Goal: Task Accomplishment & Management: Contribute content

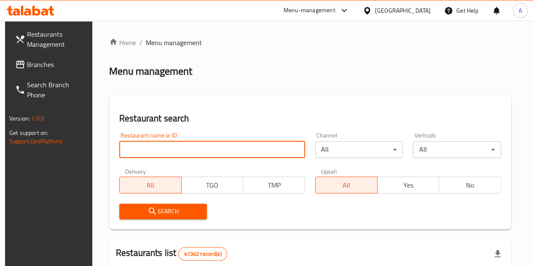
drag, startPoint x: 0, startPoint y: 0, endPoint x: 189, endPoint y: 148, distance: 240.1
click at [189, 148] on input "search" at bounding box center [212, 149] width 186 height 17
paste input "679966"
type input "679966"
click button "Search" at bounding box center [163, 212] width 88 height 16
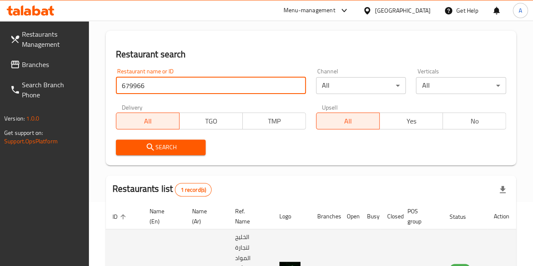
scroll to position [36, 0]
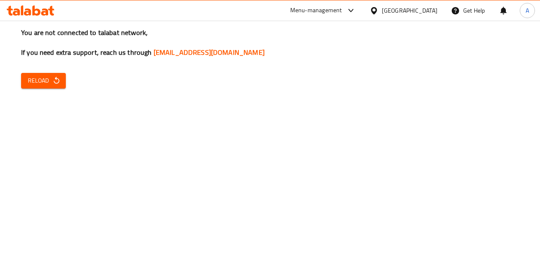
click at [40, 79] on span "Reload" at bounding box center [43, 80] width 31 height 11
click at [43, 77] on span "Reload" at bounding box center [43, 80] width 31 height 11
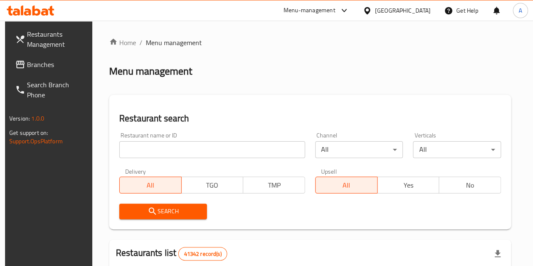
click at [176, 141] on input "search" at bounding box center [212, 149] width 186 height 17
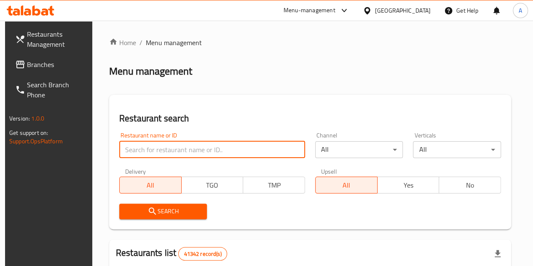
paste input "679966"
type input "679966"
click button "Search" at bounding box center [163, 212] width 88 height 16
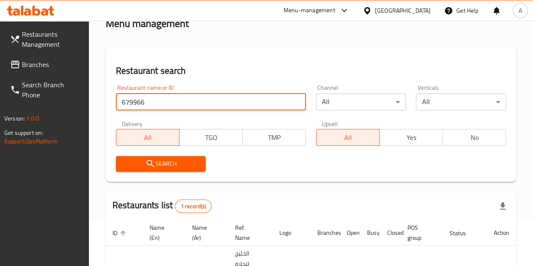
scroll to position [36, 0]
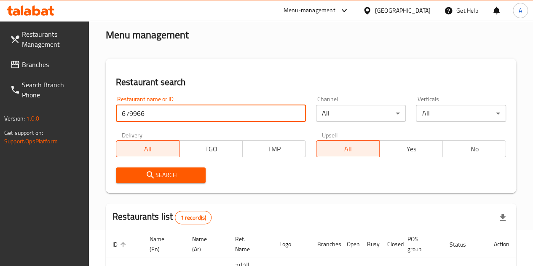
click at [51, 68] on span "Branches" at bounding box center [52, 64] width 60 height 10
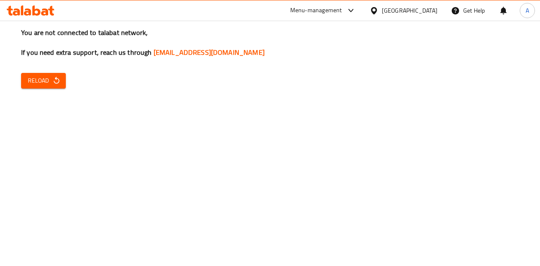
click at [59, 84] on icon "button" at bounding box center [56, 80] width 8 height 8
click at [375, 137] on div "You are not connected to talabat network, If you need extra support, reach us t…" at bounding box center [270, 133] width 540 height 266
click at [55, 78] on icon "button" at bounding box center [56, 80] width 5 height 7
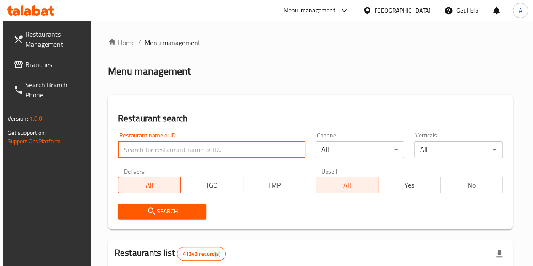
click at [155, 149] on input "search" at bounding box center [212, 149] width 188 height 17
paste input "606720"
type input "606720"
click button "Search" at bounding box center [162, 212] width 89 height 16
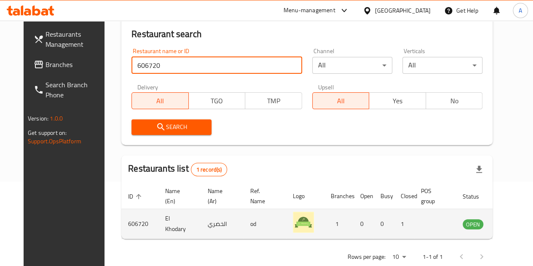
scroll to position [103, 0]
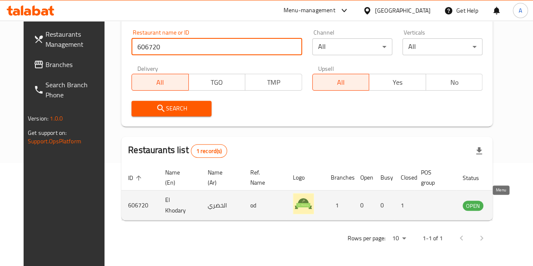
click at [507, 204] on icon "enhanced table" at bounding box center [511, 205] width 9 height 7
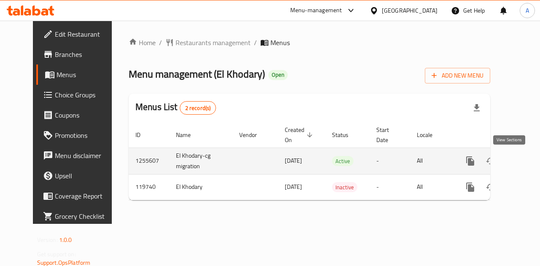
click at [521, 166] on link "enhanced table" at bounding box center [531, 161] width 20 height 20
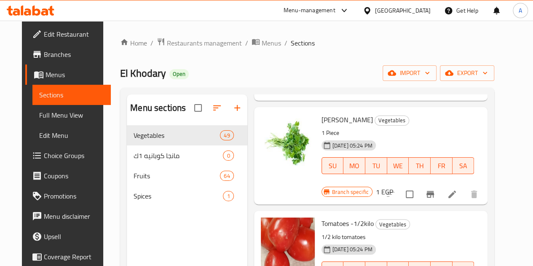
scroll to position [632, 0]
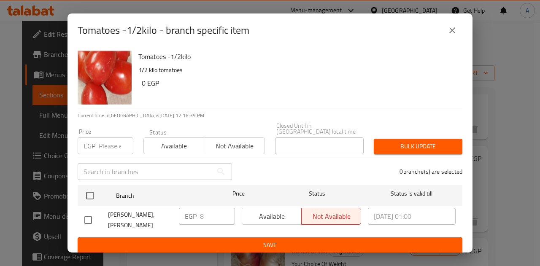
click at [85, 218] on input "checkbox" at bounding box center [88, 220] width 18 height 18
checkbox input "true"
click at [202, 208] on input "8" at bounding box center [217, 216] width 35 height 17
type input "16"
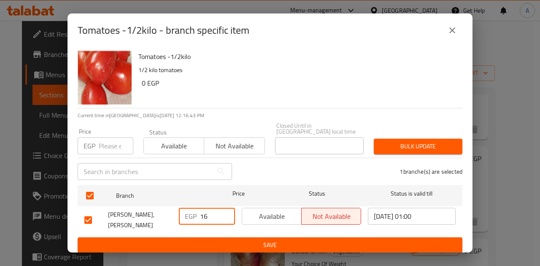
click at [215, 231] on ul "Branch Price Status Status is valid till El Khodary,Hay Thany Zagazig EGP 16 ​ …" at bounding box center [270, 210] width 384 height 56
click at [218, 237] on button "Save" at bounding box center [270, 245] width 384 height 16
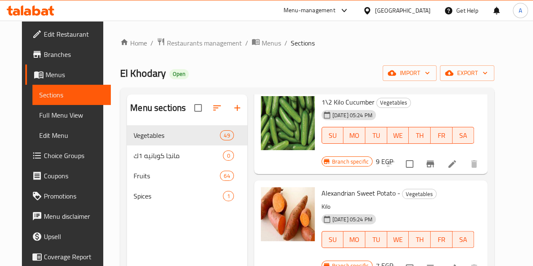
scroll to position [3794, 0]
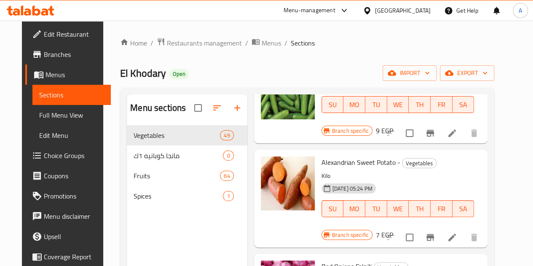
scroll to position [3920, 0]
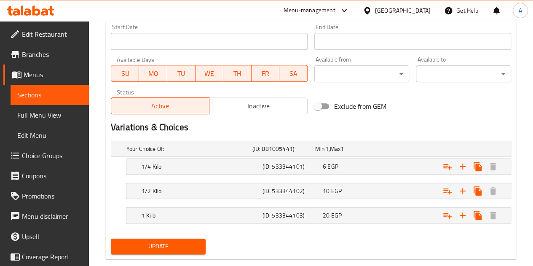
scroll to position [384, 0]
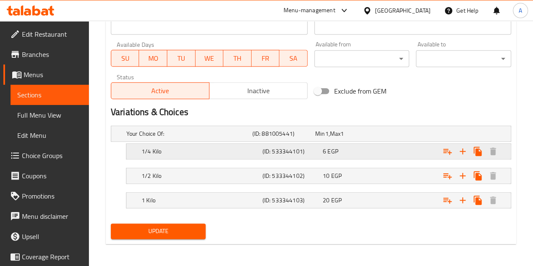
click at [313, 150] on h5 "(ID: 533344101)" at bounding box center [291, 151] width 57 height 8
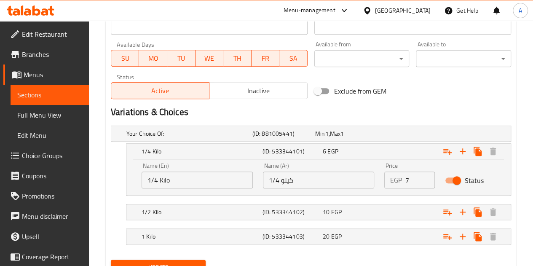
click at [427, 178] on input "7" at bounding box center [420, 180] width 30 height 17
type input "8"
click at [425, 173] on input "8" at bounding box center [420, 180] width 30 height 17
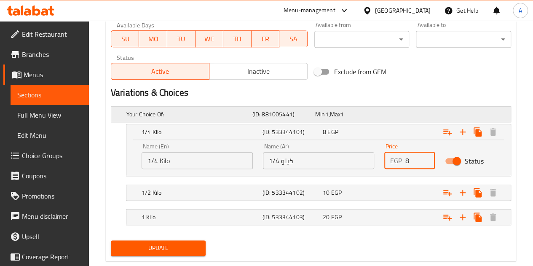
scroll to position [420, 0]
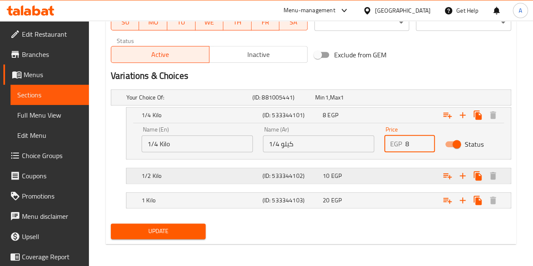
click at [372, 175] on div "10 EGP" at bounding box center [351, 176] width 57 height 8
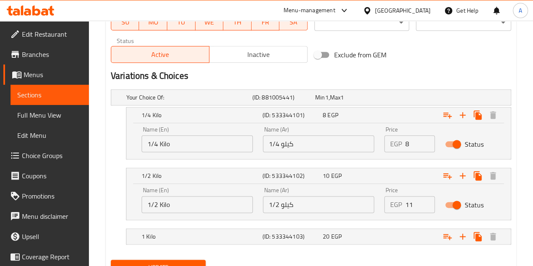
click at [428, 199] on input "11" at bounding box center [420, 204] width 30 height 17
click at [428, 199] on input "12" at bounding box center [420, 204] width 30 height 17
click at [428, 199] on input "13" at bounding box center [420, 204] width 30 height 17
click at [428, 199] on input "14" at bounding box center [420, 204] width 30 height 17
click at [428, 199] on input "15" at bounding box center [420, 204] width 30 height 17
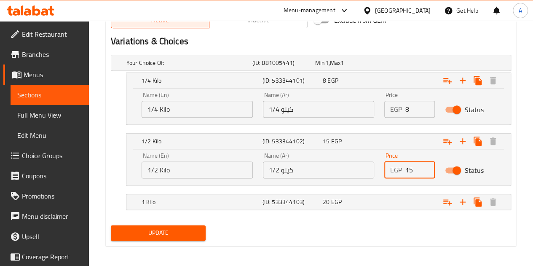
scroll to position [456, 0]
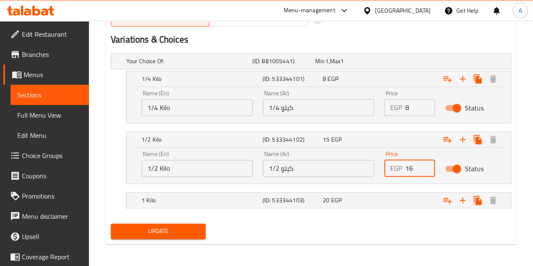
type input "16"
click at [427, 164] on input "16" at bounding box center [420, 168] width 30 height 17
click at [399, 193] on div "Expand" at bounding box center [441, 200] width 121 height 19
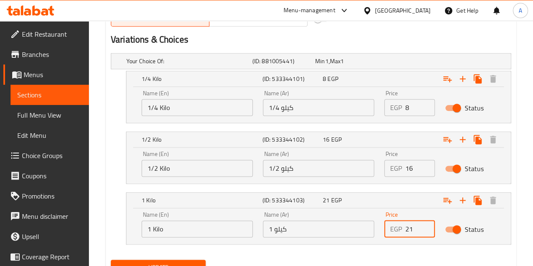
click at [426, 225] on input "21" at bounding box center [420, 228] width 30 height 17
click at [426, 225] on input "22" at bounding box center [420, 228] width 30 height 17
click at [426, 225] on input "23" at bounding box center [420, 228] width 30 height 17
click at [426, 225] on input "24" at bounding box center [420, 228] width 30 height 17
click at [426, 225] on input "25" at bounding box center [420, 228] width 30 height 17
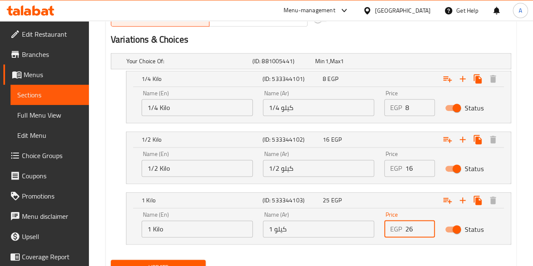
click at [426, 225] on input "26" at bounding box center [420, 228] width 30 height 17
click at [426, 225] on input "27" at bounding box center [420, 228] width 30 height 17
click at [426, 225] on input "28" at bounding box center [420, 228] width 30 height 17
click at [426, 225] on input "29" at bounding box center [420, 228] width 30 height 17
click at [426, 225] on input "30" at bounding box center [420, 228] width 30 height 17
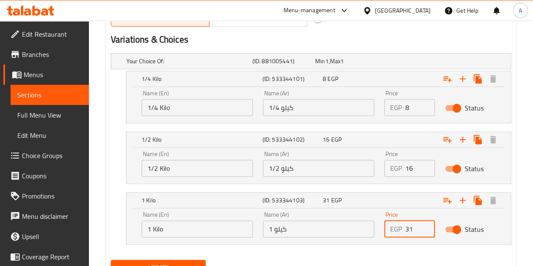
click at [426, 225] on input "31" at bounding box center [420, 228] width 30 height 17
type input "32"
click at [426, 225] on input "32" at bounding box center [420, 228] width 30 height 17
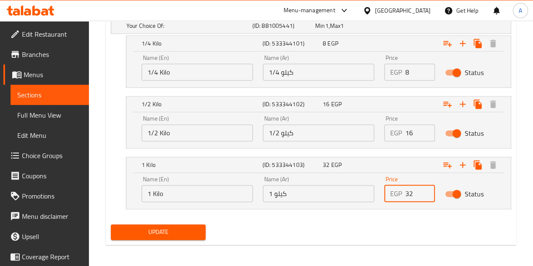
scroll to position [492, 0]
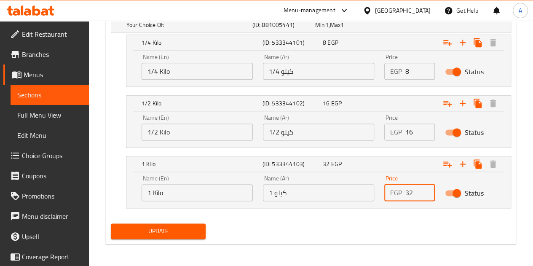
click at [167, 232] on span "Update" at bounding box center [159, 231] width 82 height 11
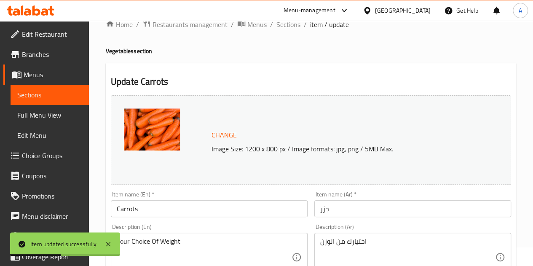
scroll to position [0, 0]
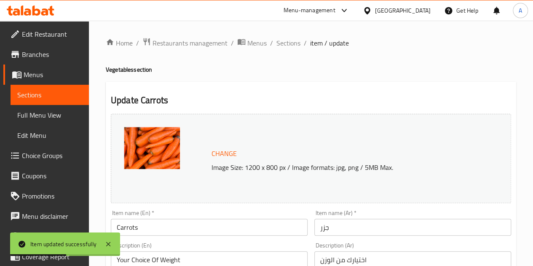
drag, startPoint x: 294, startPoint y: 46, endPoint x: 244, endPoint y: 35, distance: 50.9
click at [294, 46] on span "Sections" at bounding box center [289, 43] width 24 height 10
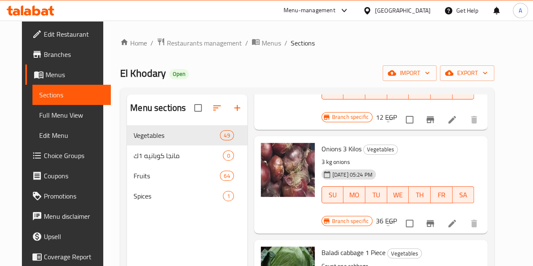
scroll to position [2993, 0]
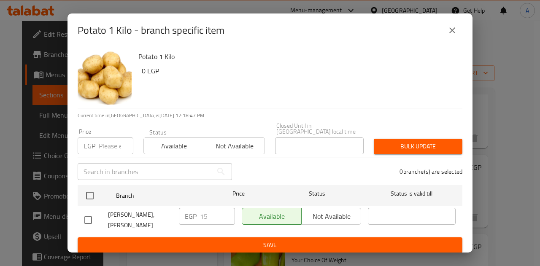
click at [90, 218] on input "checkbox" at bounding box center [88, 220] width 18 height 18
checkbox input "true"
click at [225, 208] on input "16" at bounding box center [217, 216] width 35 height 17
click at [225, 208] on input "17" at bounding box center [217, 216] width 35 height 17
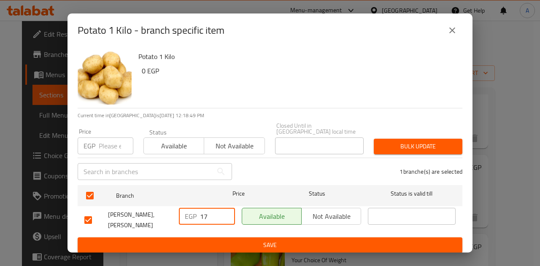
click at [225, 208] on input "18" at bounding box center [217, 216] width 35 height 17
click at [225, 208] on input "19" at bounding box center [217, 216] width 35 height 17
type input "20"
click at [225, 208] on input "20" at bounding box center [217, 216] width 35 height 17
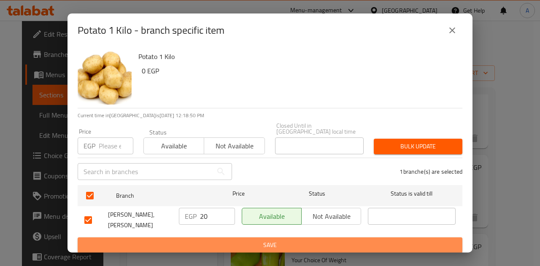
click at [232, 246] on button "Save" at bounding box center [270, 245] width 384 height 16
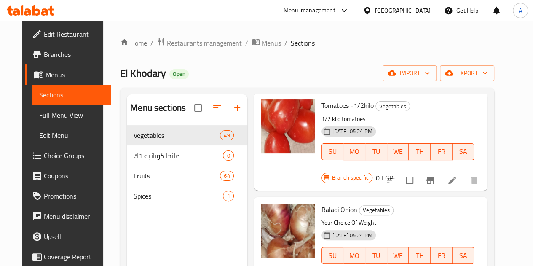
scroll to position [759, 0]
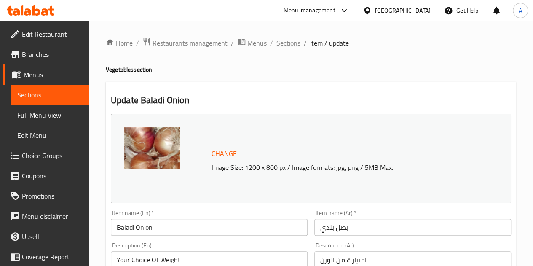
click at [287, 38] on span "Sections" at bounding box center [289, 43] width 24 height 10
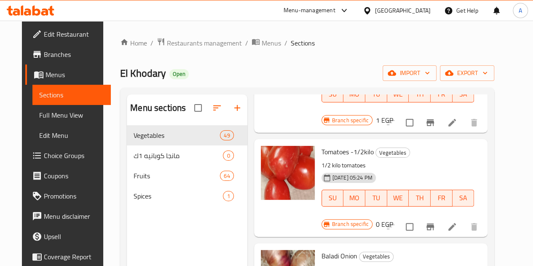
scroll to position [717, 0]
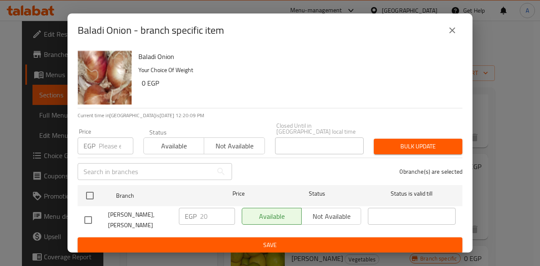
click at [89, 217] on input "checkbox" at bounding box center [88, 220] width 18 height 18
checkbox input "true"
click at [227, 213] on input "19" at bounding box center [217, 216] width 35 height 17
click at [227, 213] on input "18" at bounding box center [217, 216] width 35 height 17
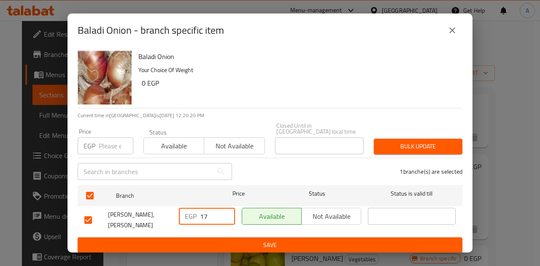
click at [227, 213] on input "17" at bounding box center [217, 216] width 35 height 17
click at [227, 213] on input "16" at bounding box center [217, 216] width 35 height 17
click at [227, 213] on input "15" at bounding box center [217, 216] width 35 height 17
click at [227, 213] on input "14" at bounding box center [217, 216] width 35 height 17
click at [227, 213] on input "13" at bounding box center [217, 216] width 35 height 17
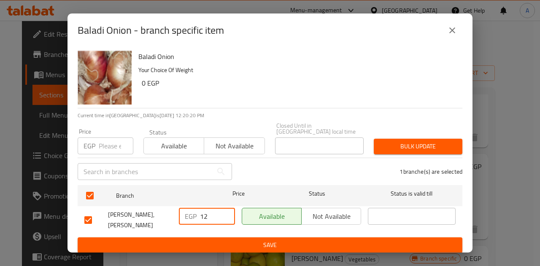
type input "12"
click at [227, 213] on input "12" at bounding box center [217, 216] width 35 height 17
click at [253, 242] on span "Save" at bounding box center [269, 245] width 371 height 11
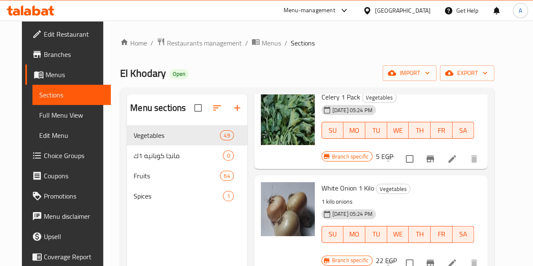
scroll to position [3246, 0]
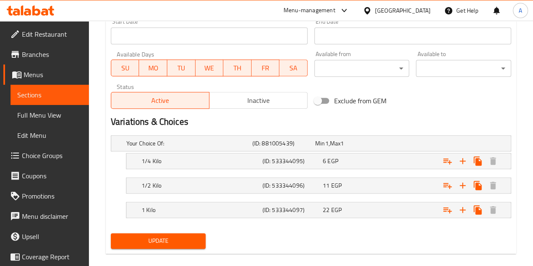
scroll to position [384, 0]
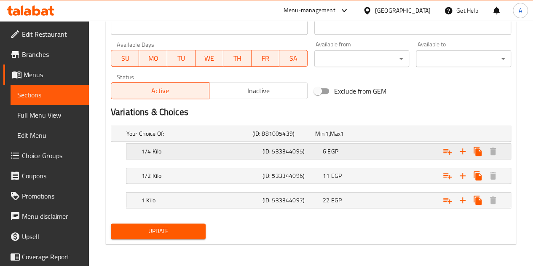
click at [251, 149] on h5 "1/4 Kilo" at bounding box center [201, 151] width 118 height 8
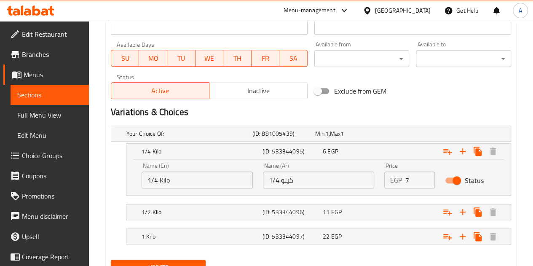
click at [424, 178] on input "7" at bounding box center [420, 180] width 30 height 17
click at [424, 178] on input "8" at bounding box center [420, 180] width 30 height 17
click at [424, 178] on input "9" at bounding box center [420, 180] width 30 height 17
type input "10"
click at [424, 178] on input "10" at bounding box center [420, 180] width 30 height 17
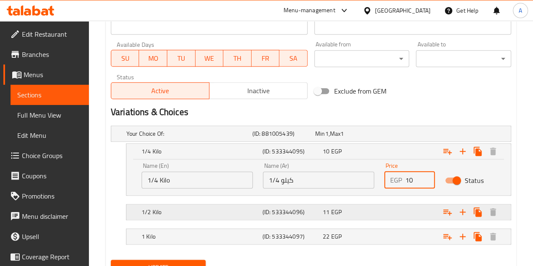
click at [369, 213] on div "11 EGP" at bounding box center [351, 212] width 57 height 8
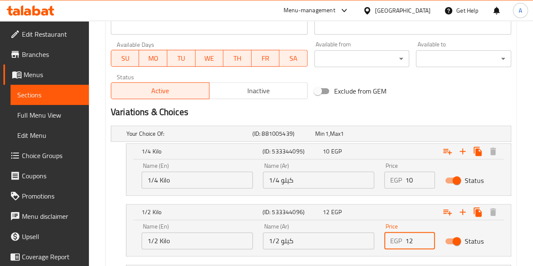
click at [425, 237] on input "12" at bounding box center [420, 240] width 30 height 17
click at [425, 237] on input "13" at bounding box center [420, 240] width 30 height 17
click at [425, 237] on input "14" at bounding box center [420, 240] width 30 height 17
click at [425, 237] on input "15" at bounding box center [420, 240] width 30 height 17
click at [425, 237] on input "16" at bounding box center [420, 240] width 30 height 17
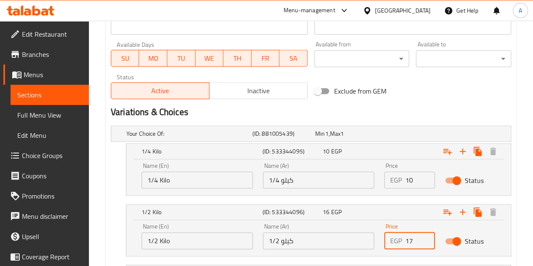
click at [425, 237] on input "17" at bounding box center [420, 240] width 30 height 17
click at [425, 237] on input "18" at bounding box center [420, 240] width 30 height 17
click at [425, 237] on input "19" at bounding box center [420, 240] width 30 height 17
type input "20"
click at [425, 237] on input "20" at bounding box center [420, 240] width 30 height 17
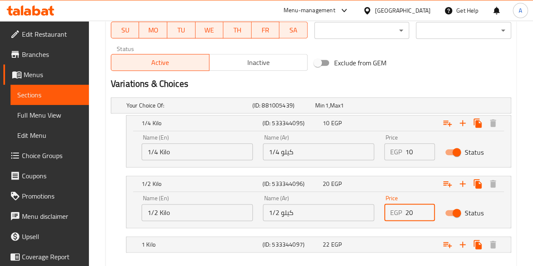
scroll to position [456, 0]
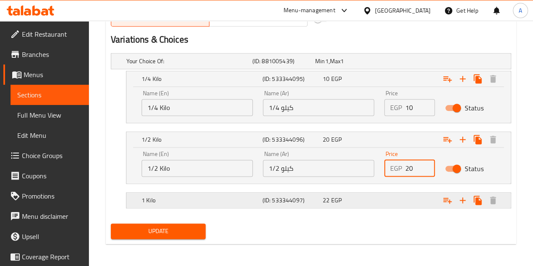
click at [393, 193] on div "Expand" at bounding box center [441, 200] width 121 height 19
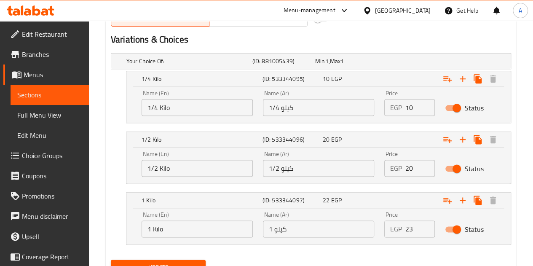
click at [427, 225] on input "23" at bounding box center [420, 228] width 30 height 17
click at [427, 225] on input "24" at bounding box center [420, 228] width 30 height 17
click at [427, 225] on input "25" at bounding box center [420, 228] width 30 height 17
click at [427, 225] on input "26" at bounding box center [420, 228] width 30 height 17
click at [427, 225] on input "27" at bounding box center [420, 228] width 30 height 17
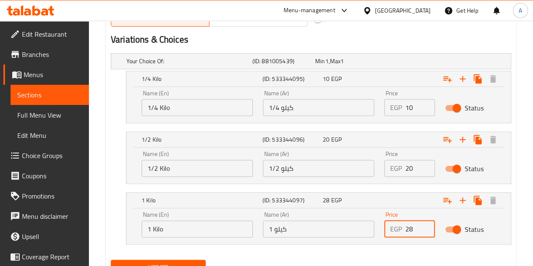
click at [427, 225] on input "28" at bounding box center [420, 228] width 30 height 17
click at [427, 225] on input "29" at bounding box center [420, 228] width 30 height 17
click at [427, 225] on input "30" at bounding box center [420, 228] width 30 height 17
click at [426, 223] on input "31" at bounding box center [420, 228] width 30 height 17
click at [426, 223] on input "32" at bounding box center [420, 228] width 30 height 17
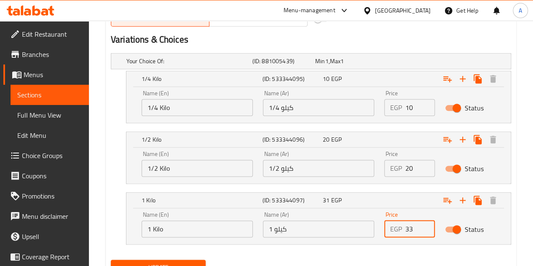
click at [426, 223] on input "33" at bounding box center [420, 228] width 30 height 17
click at [426, 223] on input "34" at bounding box center [420, 228] width 30 height 17
click at [426, 223] on input "35" at bounding box center [420, 228] width 30 height 17
click at [426, 223] on input "36" at bounding box center [420, 228] width 30 height 17
click at [426, 223] on input "37" at bounding box center [420, 228] width 30 height 17
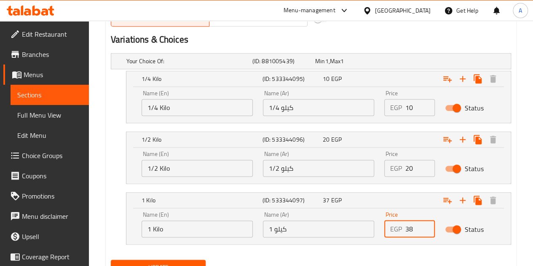
click at [426, 223] on input "38" at bounding box center [420, 228] width 30 height 17
click at [426, 223] on input "39" at bounding box center [420, 228] width 30 height 17
type input "40"
click at [426, 223] on input "40" at bounding box center [420, 228] width 30 height 17
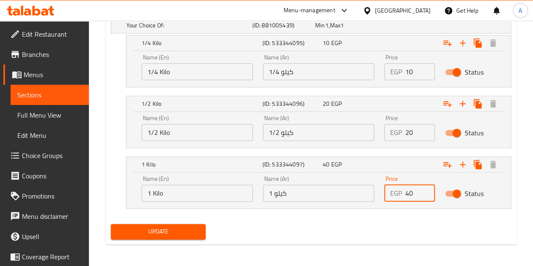
scroll to position [492, 0]
click at [352, 210] on nav at bounding box center [311, 213] width 400 height 7
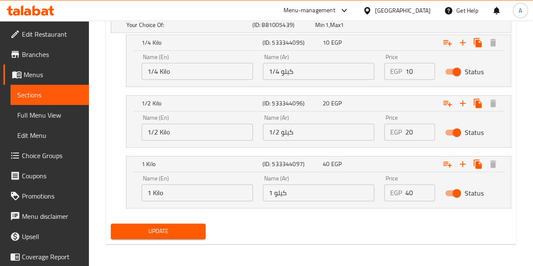
click at [156, 229] on span "Update" at bounding box center [159, 231] width 82 height 11
click at [199, 228] on span "Update" at bounding box center [159, 231] width 82 height 11
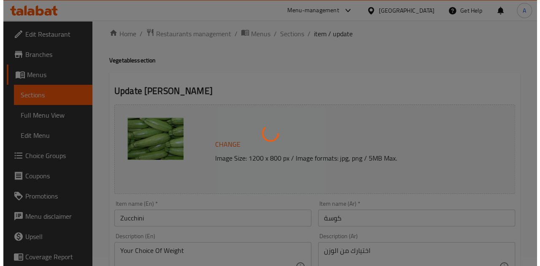
scroll to position [0, 0]
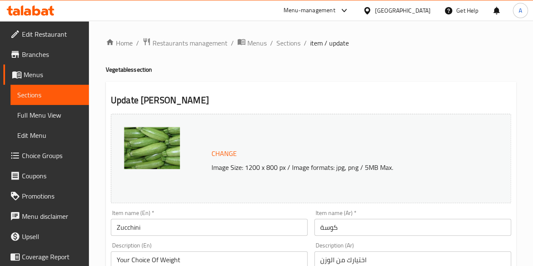
drag, startPoint x: 282, startPoint y: 40, endPoint x: 264, endPoint y: 13, distance: 32.2
click at [282, 40] on span "Sections" at bounding box center [289, 43] width 24 height 10
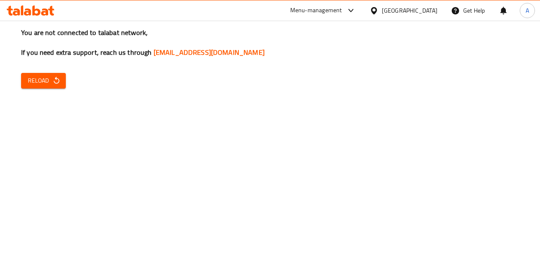
click at [63, 85] on button "Reload" at bounding box center [43, 81] width 45 height 16
click at [41, 79] on span "Reload" at bounding box center [43, 80] width 31 height 11
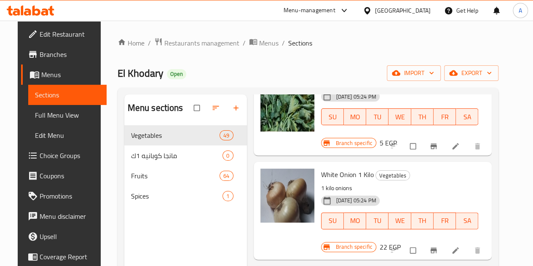
scroll to position [3288, 0]
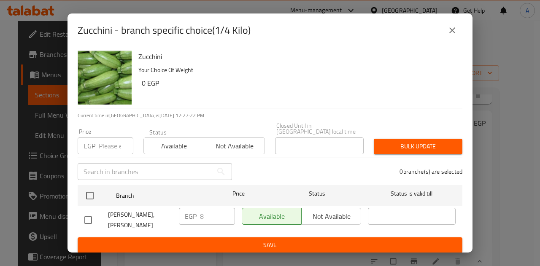
click at [491, 98] on div "Zucchini - branch specific choice(1/4 Kilo) Zucchini Your Choice Of Weight 0 EG…" at bounding box center [270, 133] width 540 height 266
click at [452, 28] on icon "close" at bounding box center [452, 30] width 10 height 10
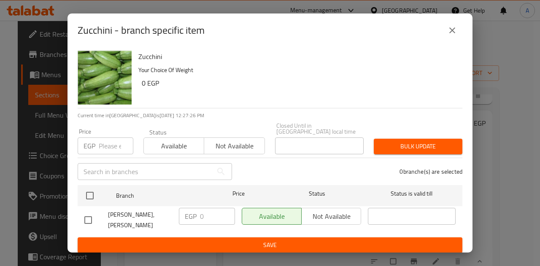
click at [453, 35] on icon "close" at bounding box center [452, 30] width 10 height 10
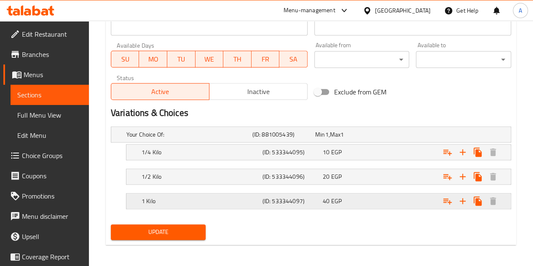
scroll to position [384, 0]
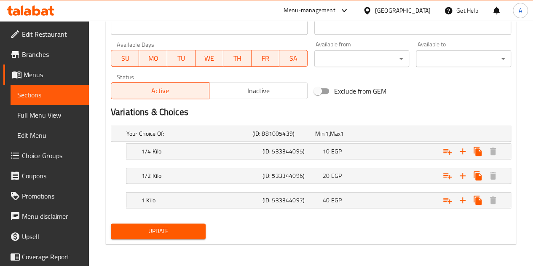
click at [166, 233] on span "Update" at bounding box center [159, 231] width 82 height 11
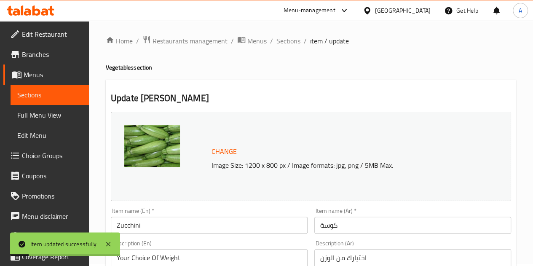
scroll to position [0, 0]
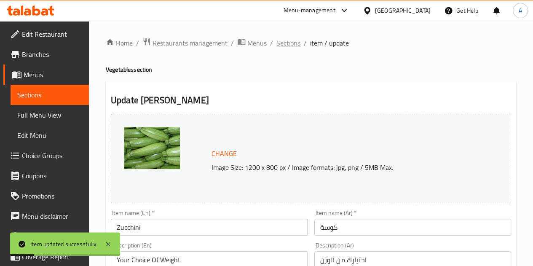
click at [278, 45] on span "Sections" at bounding box center [289, 43] width 24 height 10
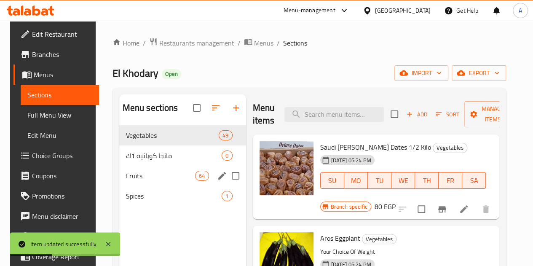
click at [130, 181] on span "Fruits" at bounding box center [161, 176] width 70 height 10
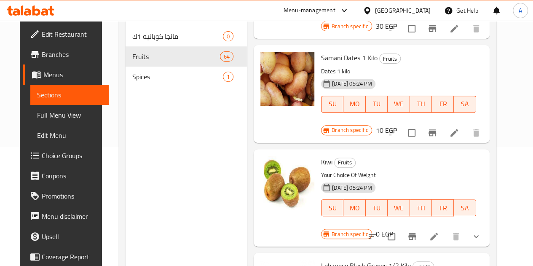
scroll to position [126, 0]
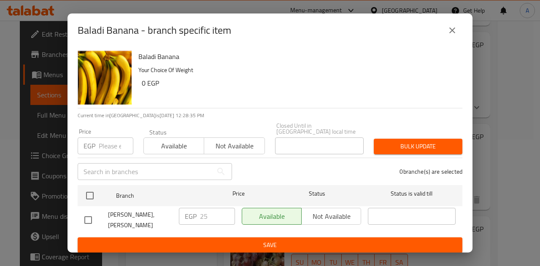
click at [457, 29] on button "close" at bounding box center [452, 30] width 20 height 20
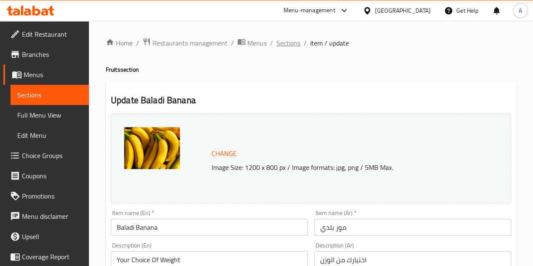
click at [295, 39] on span "Sections" at bounding box center [289, 43] width 24 height 10
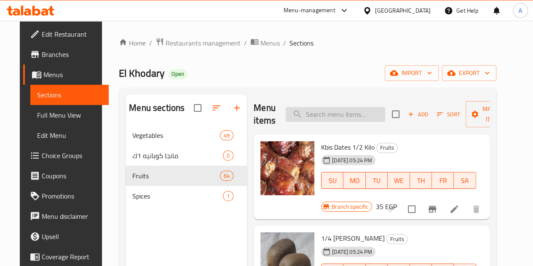
click at [330, 113] on input "search" at bounding box center [335, 114] width 99 height 15
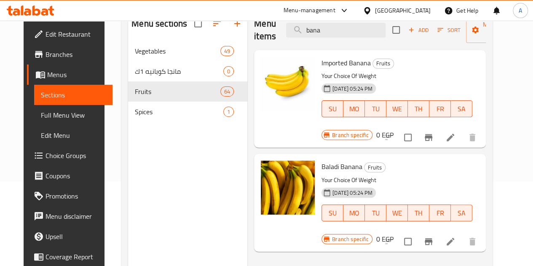
scroll to position [118, 0]
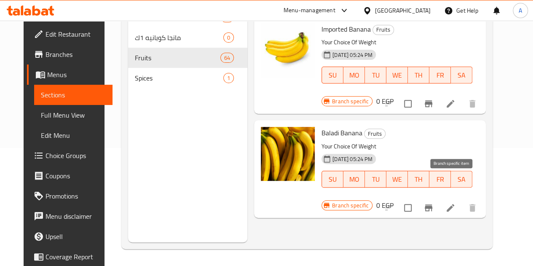
type input "bana"
click at [434, 203] on icon "Branch-specific-item" at bounding box center [429, 208] width 10 height 10
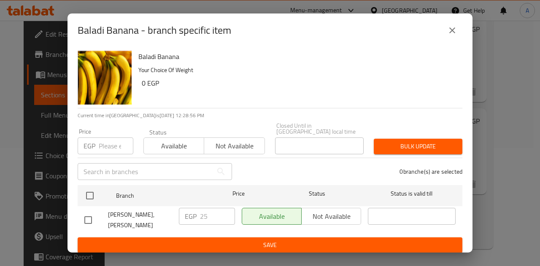
click at [93, 215] on input "checkbox" at bounding box center [88, 220] width 18 height 18
checkbox input "true"
click at [226, 208] on input "26" at bounding box center [217, 216] width 35 height 17
type input "27"
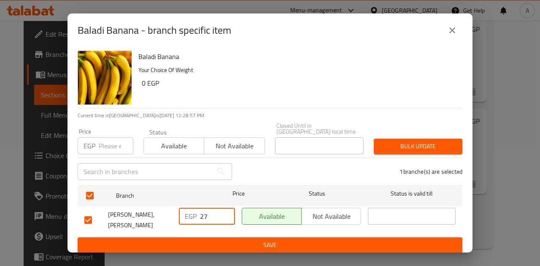
click at [226, 208] on input "27" at bounding box center [217, 216] width 35 height 17
click at [243, 241] on span "Save" at bounding box center [269, 245] width 371 height 11
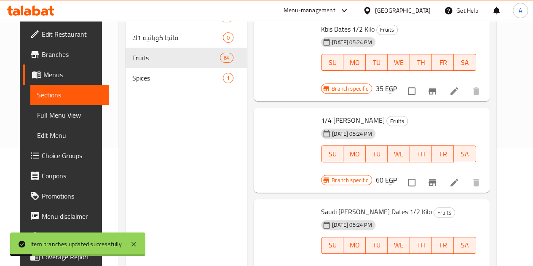
scroll to position [0, 0]
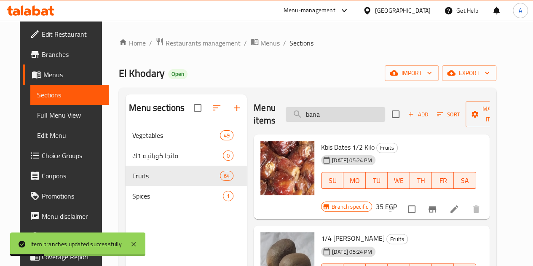
click at [334, 110] on input "bana" at bounding box center [335, 114] width 99 height 15
type input "grap"
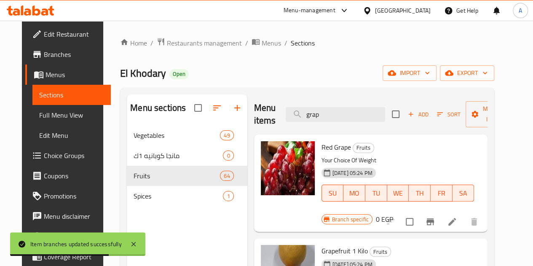
click at [456, 218] on icon at bounding box center [452, 222] width 8 height 8
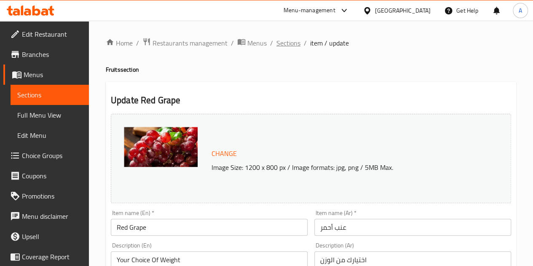
click at [280, 42] on span "Sections" at bounding box center [289, 43] width 24 height 10
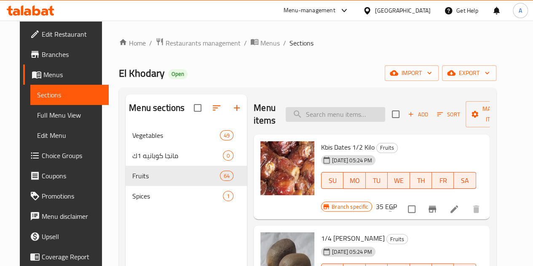
click at [313, 115] on input "search" at bounding box center [335, 114] width 99 height 15
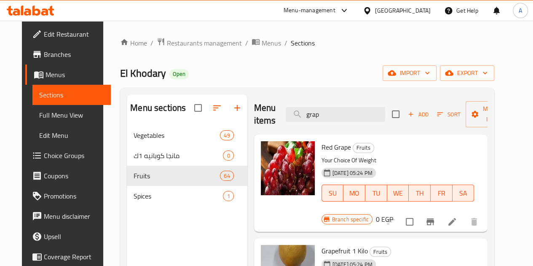
type input "grap"
click at [435, 217] on icon "Branch-specific-item" at bounding box center [430, 222] width 10 height 10
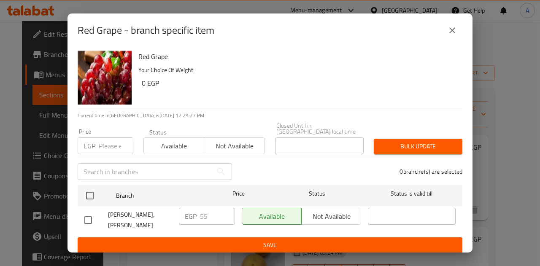
click at [448, 35] on icon "close" at bounding box center [452, 30] width 10 height 10
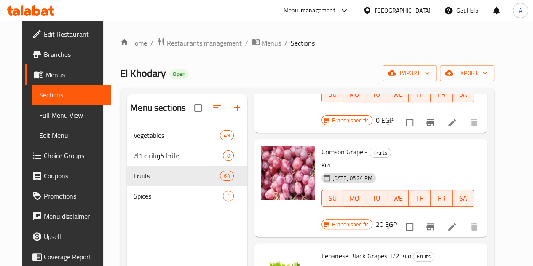
scroll to position [295, 0]
click at [440, 216] on button "Branch-specific-item" at bounding box center [430, 226] width 20 height 20
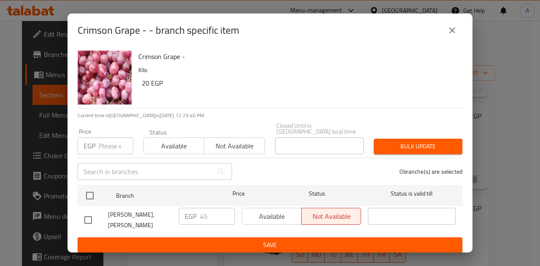
click at [454, 34] on icon "close" at bounding box center [452, 30] width 10 height 10
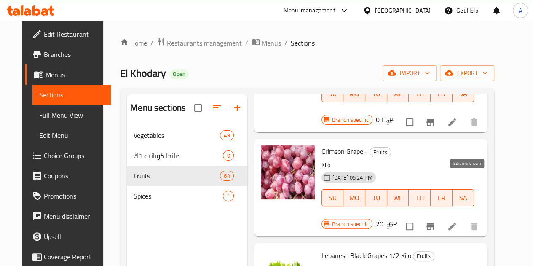
click at [457, 221] on icon at bounding box center [452, 226] width 10 height 10
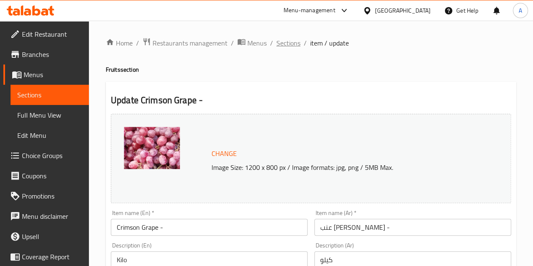
click at [285, 48] on span "Sections" at bounding box center [289, 43] width 24 height 10
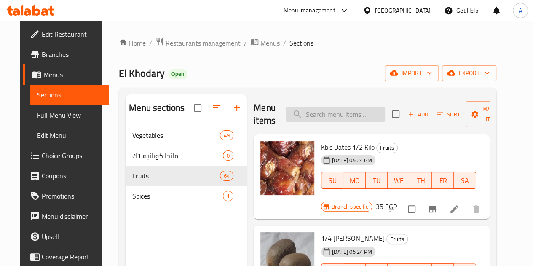
click at [298, 115] on input "search" at bounding box center [335, 114] width 99 height 15
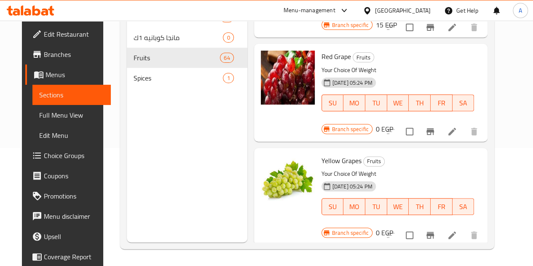
scroll to position [54, 0]
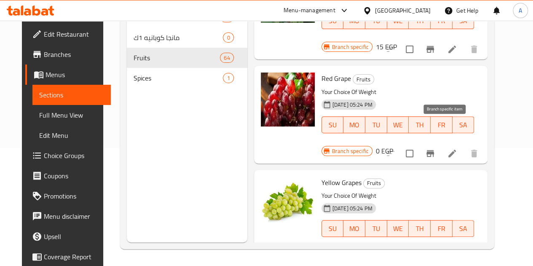
type input "عنب"
click at [435, 148] on icon "Branch-specific-item" at bounding box center [430, 153] width 10 height 10
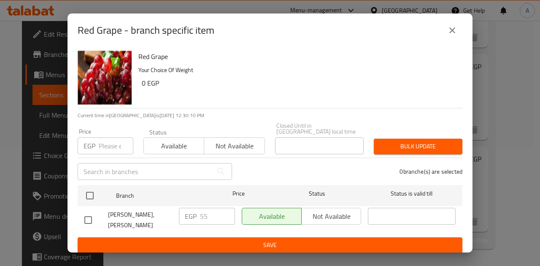
click at [93, 213] on input "checkbox" at bounding box center [88, 220] width 18 height 18
checkbox input "true"
click at [225, 216] on input "54" at bounding box center [217, 216] width 35 height 17
click at [225, 216] on input "53" at bounding box center [217, 216] width 35 height 17
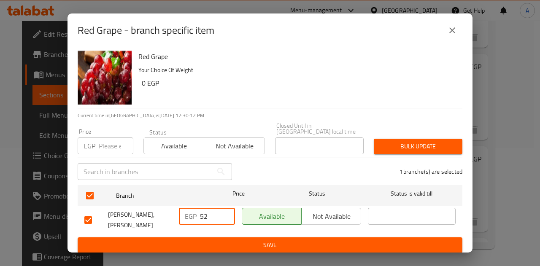
click at [225, 216] on input "52" at bounding box center [217, 216] width 35 height 17
click at [225, 216] on input "51" at bounding box center [217, 216] width 35 height 17
click at [225, 216] on input "50" at bounding box center [217, 216] width 35 height 17
click at [225, 216] on input "49" at bounding box center [217, 216] width 35 height 17
click at [225, 216] on input "48" at bounding box center [217, 216] width 35 height 17
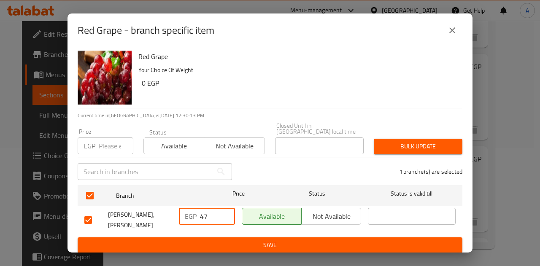
click at [225, 216] on input "47" at bounding box center [217, 216] width 35 height 17
click at [225, 216] on input "46" at bounding box center [217, 216] width 35 height 17
click at [225, 216] on input "45" at bounding box center [217, 216] width 35 height 17
click at [225, 216] on input "44" at bounding box center [217, 216] width 35 height 17
click at [225, 216] on input "43" at bounding box center [217, 216] width 35 height 17
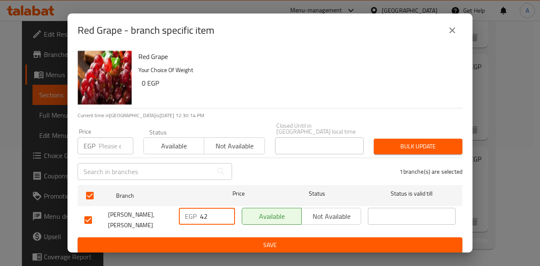
click at [225, 216] on input "42" at bounding box center [217, 216] width 35 height 17
click at [225, 216] on input "41" at bounding box center [217, 216] width 35 height 17
click at [225, 216] on input "40" at bounding box center [217, 216] width 35 height 17
click at [225, 216] on input "39" at bounding box center [217, 216] width 35 height 17
click at [225, 216] on input "38" at bounding box center [217, 216] width 35 height 17
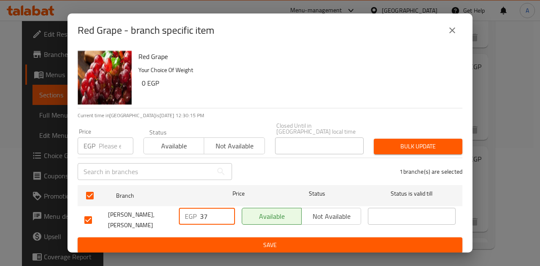
click at [225, 216] on input "37" at bounding box center [217, 216] width 35 height 17
click at [225, 216] on input "36" at bounding box center [217, 216] width 35 height 17
type input "35"
click at [225, 216] on input "35" at bounding box center [217, 216] width 35 height 17
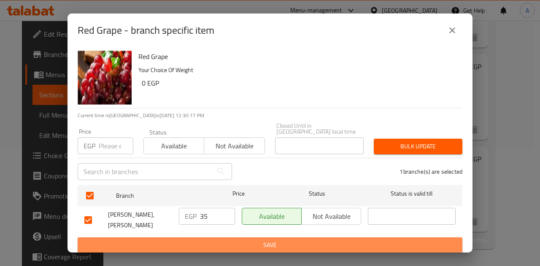
click at [239, 241] on span "Save" at bounding box center [269, 245] width 371 height 11
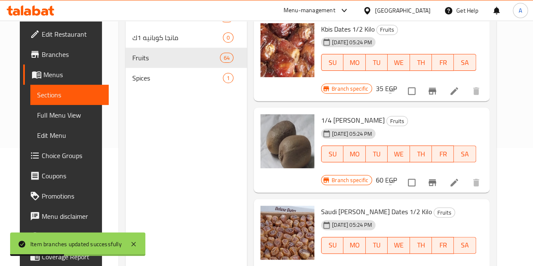
scroll to position [0, 0]
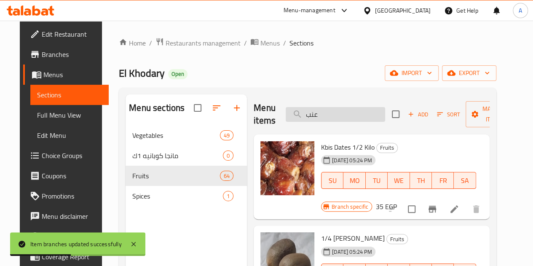
click at [318, 117] on input "عنب" at bounding box center [335, 114] width 99 height 15
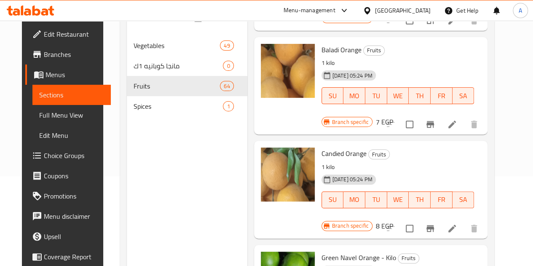
scroll to position [118, 0]
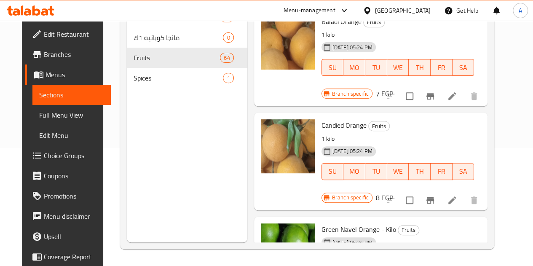
type input "برتقال"
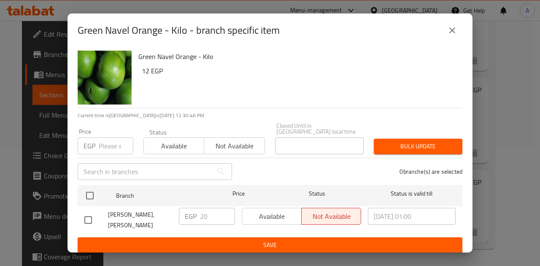
click at [91, 213] on input "checkbox" at bounding box center [88, 220] width 18 height 18
checkbox input "true"
click at [225, 210] on input "21" at bounding box center [217, 216] width 35 height 17
click at [225, 210] on input "22" at bounding box center [217, 216] width 35 height 17
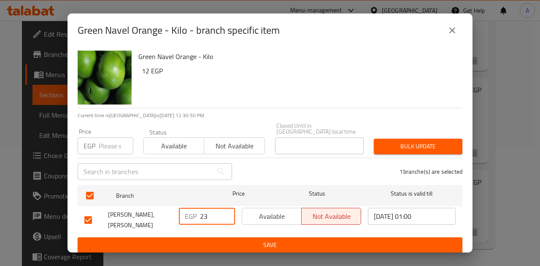
click at [225, 210] on input "23" at bounding box center [217, 216] width 35 height 17
click at [225, 210] on input "24" at bounding box center [217, 216] width 35 height 17
click at [225, 210] on input "25" at bounding box center [217, 216] width 35 height 17
click at [225, 210] on input "26" at bounding box center [217, 216] width 35 height 17
click at [225, 210] on input "27" at bounding box center [217, 216] width 35 height 17
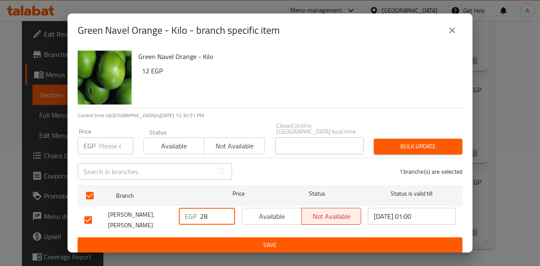
click at [225, 210] on input "28" at bounding box center [217, 216] width 35 height 17
click at [225, 210] on input "29" at bounding box center [217, 216] width 35 height 17
type input "30"
click at [225, 210] on input "30" at bounding box center [217, 216] width 35 height 17
click at [234, 240] on span "Save" at bounding box center [269, 245] width 371 height 11
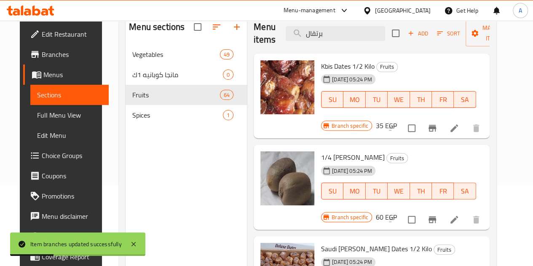
scroll to position [0, 0]
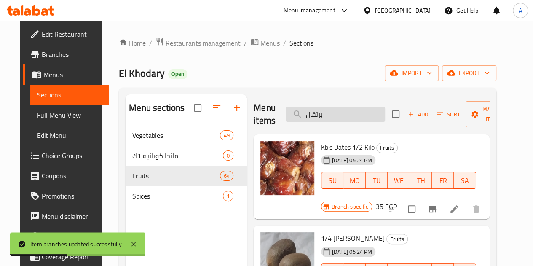
click at [301, 117] on input "برتقال" at bounding box center [335, 114] width 99 height 15
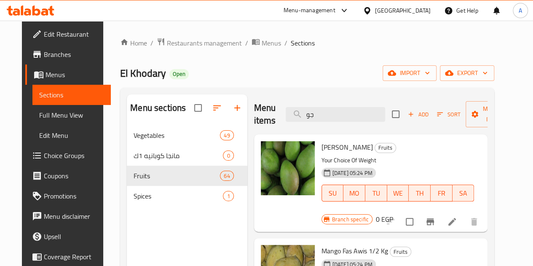
type input "ج"
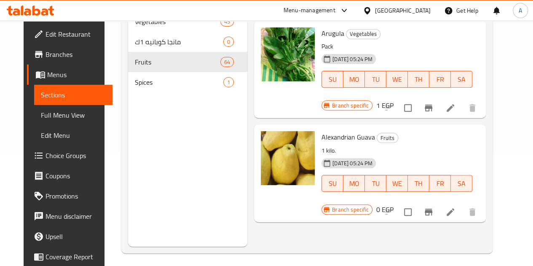
scroll to position [118, 0]
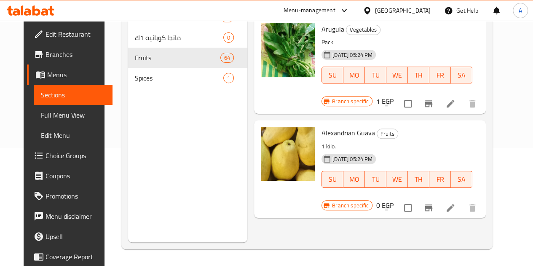
type input "gu"
click at [432, 204] on icon "Branch-specific-item" at bounding box center [429, 207] width 8 height 7
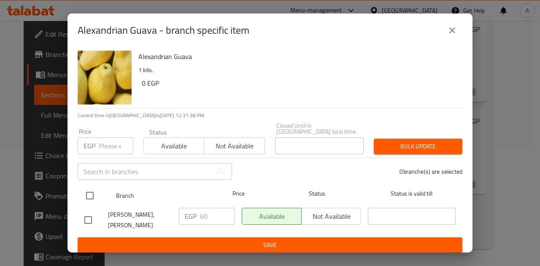
click at [91, 193] on input "checkbox" at bounding box center [90, 196] width 18 height 18
checkbox input "true"
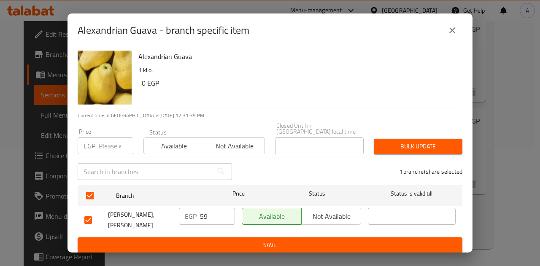
click at [227, 214] on input "59" at bounding box center [217, 216] width 35 height 17
click at [227, 214] on input "58" at bounding box center [217, 216] width 35 height 17
click at [227, 214] on input "57" at bounding box center [217, 216] width 35 height 17
click at [227, 214] on input "56" at bounding box center [217, 216] width 35 height 17
click at [227, 214] on input "55" at bounding box center [217, 216] width 35 height 17
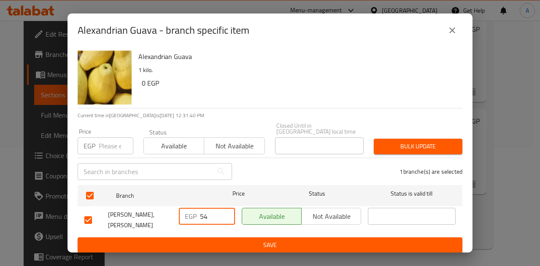
click at [227, 214] on input "54" at bounding box center [217, 216] width 35 height 17
click at [227, 214] on input "53" at bounding box center [217, 216] width 35 height 17
click at [227, 214] on input "52" at bounding box center [217, 216] width 35 height 17
click at [227, 214] on input "51" at bounding box center [217, 216] width 35 height 17
type input "50"
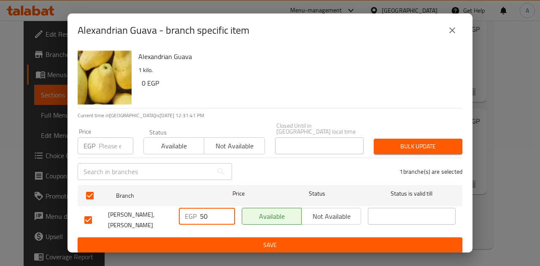
click at [227, 214] on input "50" at bounding box center [217, 216] width 35 height 17
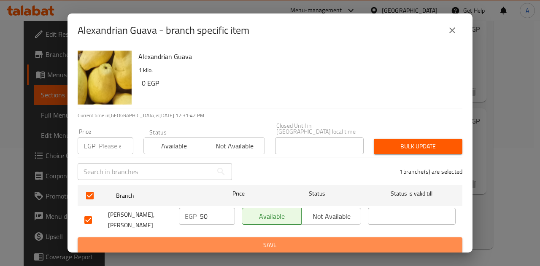
click at [247, 240] on span "Save" at bounding box center [269, 245] width 371 height 11
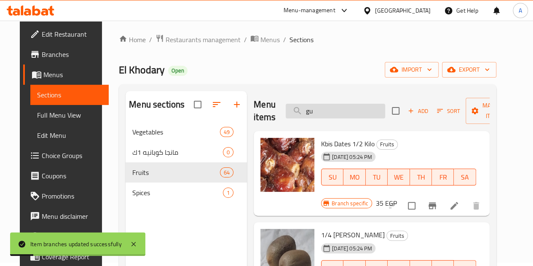
scroll to position [0, 0]
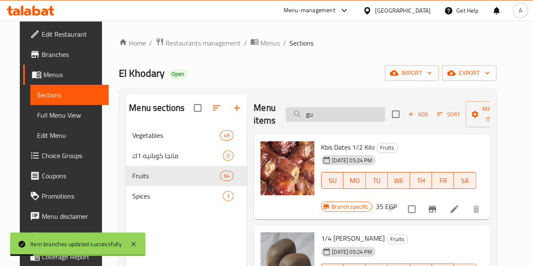
click at [309, 115] on input "gu" at bounding box center [335, 114] width 99 height 15
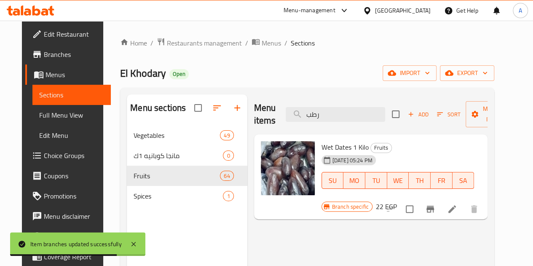
type input "رطب"
click at [434, 206] on icon "Branch-specific-item" at bounding box center [431, 209] width 8 height 7
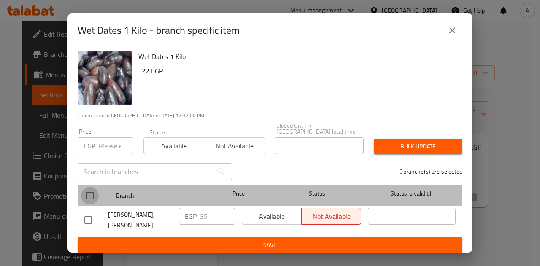
click at [96, 192] on input "checkbox" at bounding box center [90, 196] width 18 height 18
checkbox input "true"
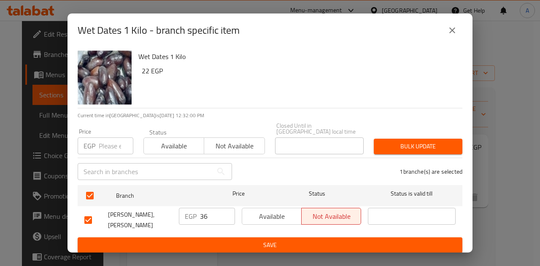
click at [223, 208] on input "36" at bounding box center [217, 216] width 35 height 17
click at [223, 208] on input "37" at bounding box center [217, 216] width 35 height 17
click at [228, 208] on input "38" at bounding box center [217, 216] width 35 height 17
click at [228, 208] on input "39" at bounding box center [217, 216] width 35 height 17
click at [228, 208] on input "40" at bounding box center [217, 216] width 35 height 17
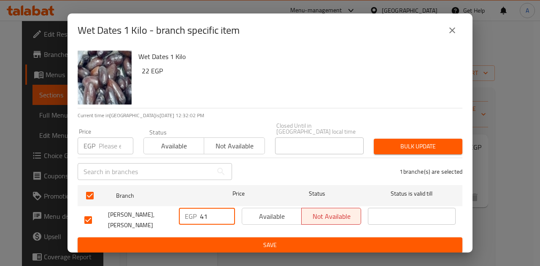
click at [228, 208] on input "41" at bounding box center [217, 216] width 35 height 17
click at [228, 208] on input "42" at bounding box center [217, 216] width 35 height 17
click at [228, 208] on input "43" at bounding box center [217, 216] width 35 height 17
click at [228, 208] on input "44" at bounding box center [217, 216] width 35 height 17
click at [228, 208] on input "45" at bounding box center [217, 216] width 35 height 17
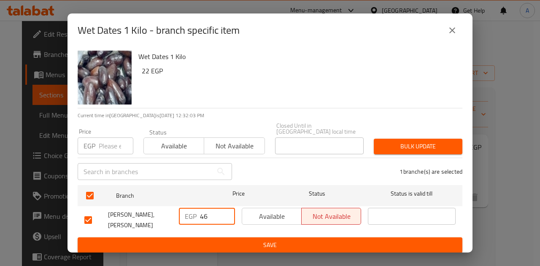
click at [228, 208] on input "46" at bounding box center [217, 216] width 35 height 17
click at [228, 208] on input "47" at bounding box center [217, 216] width 35 height 17
click at [228, 208] on input "48" at bounding box center [217, 216] width 35 height 17
click at [228, 208] on input "49" at bounding box center [217, 216] width 35 height 17
type input "50"
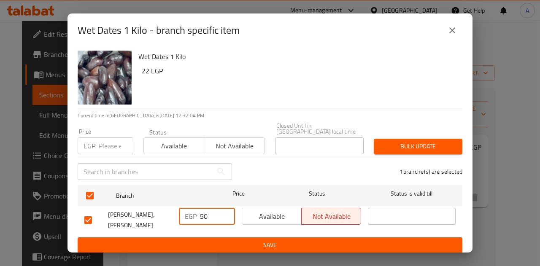
click at [228, 208] on input "50" at bounding box center [217, 216] width 35 height 17
click at [249, 244] on span "Save" at bounding box center [269, 245] width 371 height 11
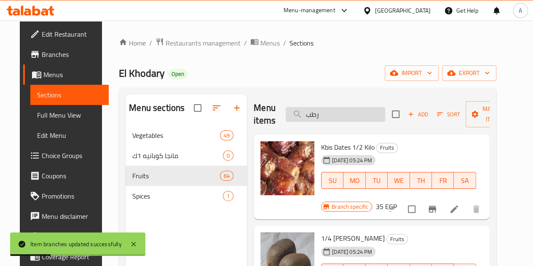
click at [316, 114] on input "رطب" at bounding box center [335, 114] width 99 height 15
click at [297, 114] on input "رطب" at bounding box center [335, 114] width 99 height 15
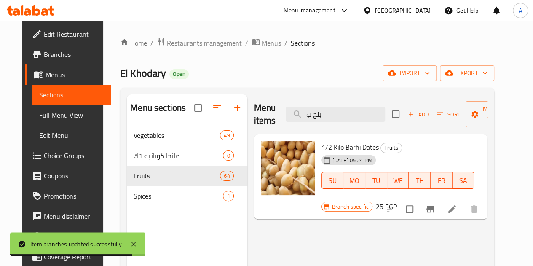
type input "بلح ب"
click at [440, 199] on button "Branch-specific-item" at bounding box center [430, 209] width 20 height 20
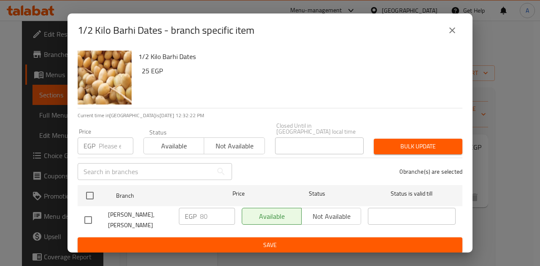
click at [89, 212] on input "checkbox" at bounding box center [88, 220] width 18 height 18
checkbox input "true"
click at [227, 214] on input "79" at bounding box center [217, 216] width 35 height 17
click at [227, 214] on input "78" at bounding box center [217, 216] width 35 height 17
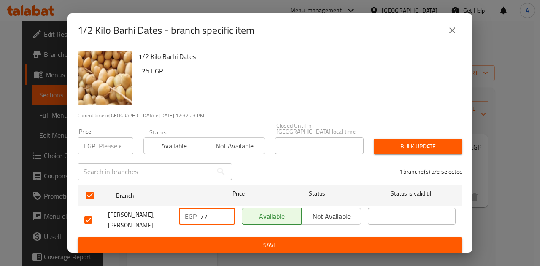
click at [227, 214] on input "77" at bounding box center [217, 216] width 35 height 17
click at [227, 214] on input "76" at bounding box center [217, 216] width 35 height 17
click at [227, 214] on input "75" at bounding box center [217, 216] width 35 height 17
click at [227, 214] on input "74" at bounding box center [217, 216] width 35 height 17
click at [227, 214] on input "73" at bounding box center [217, 216] width 35 height 17
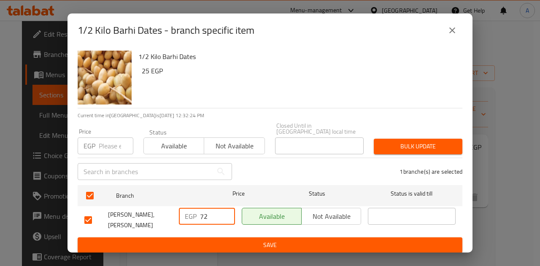
click at [227, 214] on input "72" at bounding box center [217, 216] width 35 height 17
click at [227, 214] on input "71" at bounding box center [217, 216] width 35 height 17
type input "70"
click at [227, 214] on input "70" at bounding box center [217, 216] width 35 height 17
click at [239, 240] on span "Save" at bounding box center [269, 245] width 371 height 11
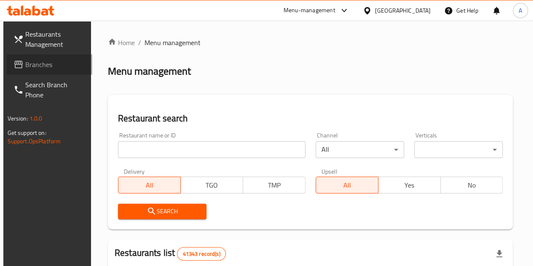
click at [21, 62] on span at bounding box center [19, 64] width 12 height 10
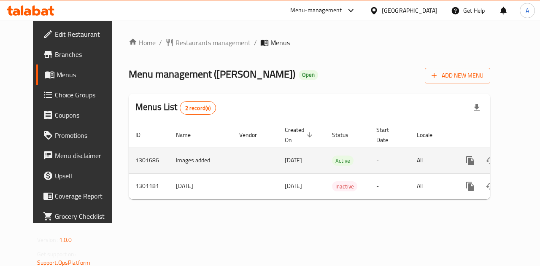
click at [526, 156] on icon "enhanced table" at bounding box center [531, 161] width 10 height 10
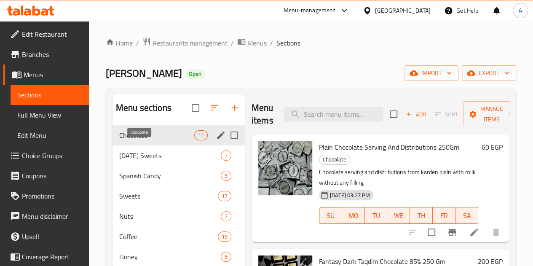
click at [138, 140] on span "Chocolate" at bounding box center [156, 135] width 75 height 10
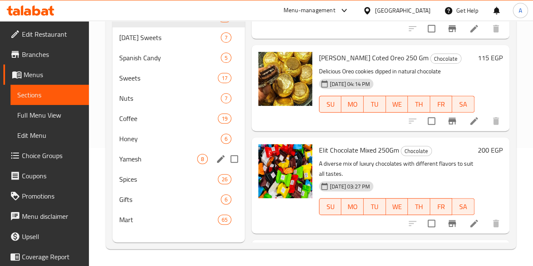
scroll to position [121, 0]
click at [137, 230] on div "Mart 65" at bounding box center [179, 219] width 132 height 20
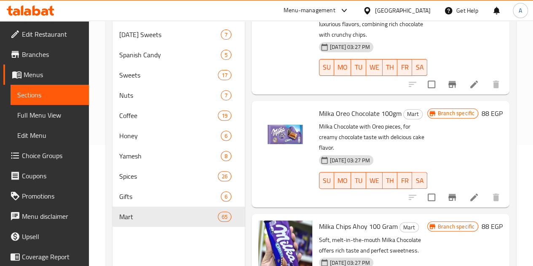
scroll to position [599, 0]
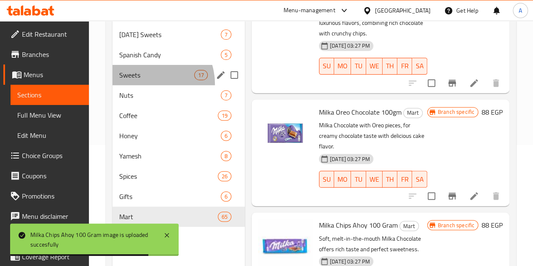
click at [148, 85] on div "Sweets 17" at bounding box center [179, 75] width 132 height 20
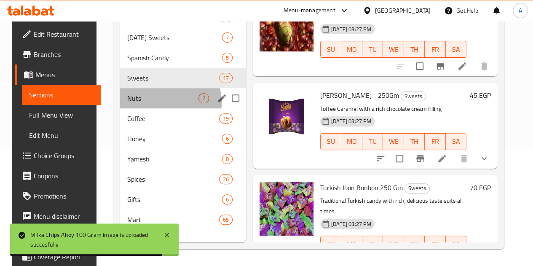
click at [149, 108] on div "Nuts 7" at bounding box center [183, 98] width 126 height 20
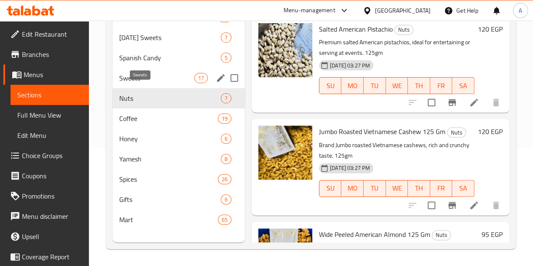
click at [159, 83] on span "Sweets" at bounding box center [156, 78] width 75 height 10
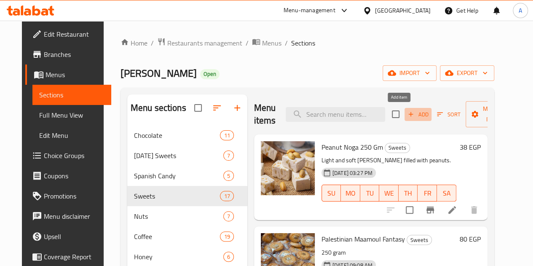
click at [407, 110] on span "Add" at bounding box center [418, 115] width 23 height 10
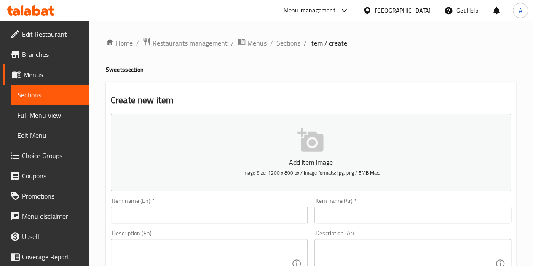
click at [389, 210] on input "text" at bounding box center [412, 215] width 197 height 17
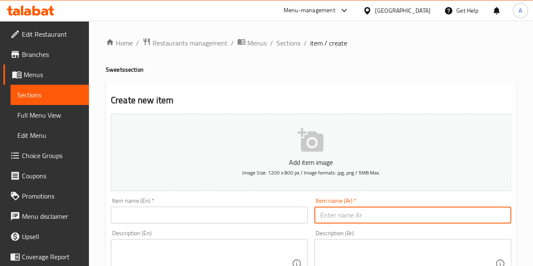
paste input "بونبون روشن ڤيزي بوم ٢٥٠ جرام"
type input "بونبون روشن ڤيزي بوم ٢٥٠ جرام"
click at [194, 219] on input "text" at bounding box center [209, 215] width 197 height 17
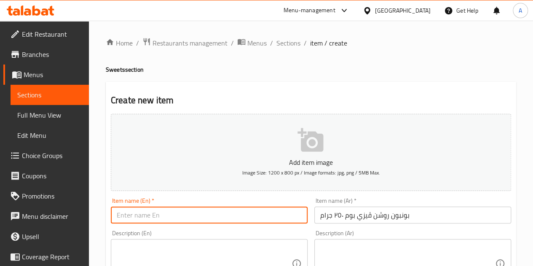
paste input "[PERSON_NAME] Boom Bonbon 250g"
type input "[PERSON_NAME] Boom Bonbon 250g"
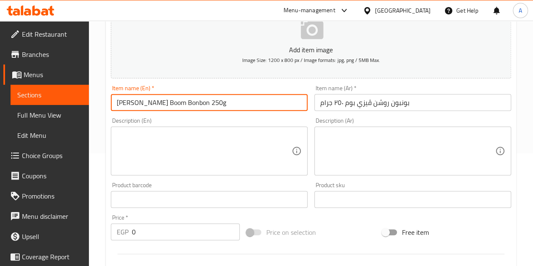
scroll to position [126, 0]
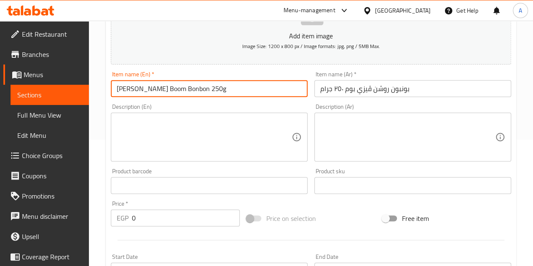
click at [176, 212] on input "0" at bounding box center [186, 217] width 108 height 17
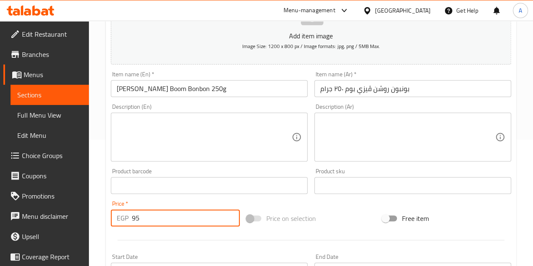
type input "95"
click at [190, 201] on div "Price   * EGP 95 Price *" at bounding box center [175, 214] width 129 height 26
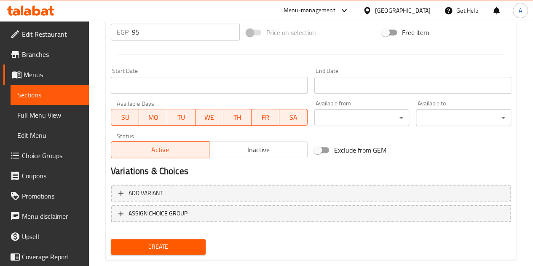
scroll to position [329, 0]
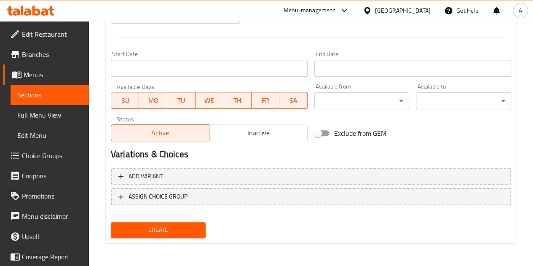
click at [185, 230] on span "Create" at bounding box center [159, 230] width 82 height 11
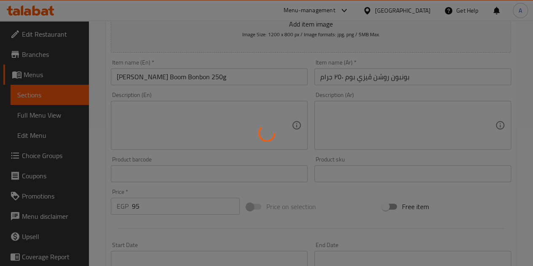
type input "0"
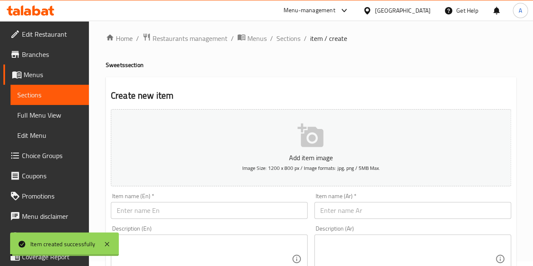
scroll to position [0, 0]
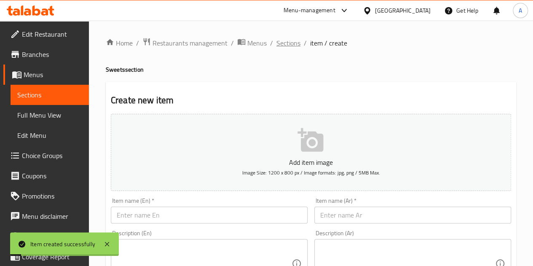
click at [283, 42] on span "Sections" at bounding box center [289, 43] width 24 height 10
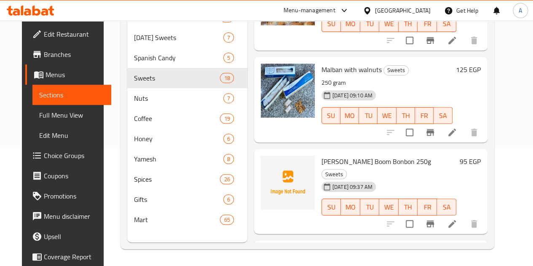
scroll to position [145, 0]
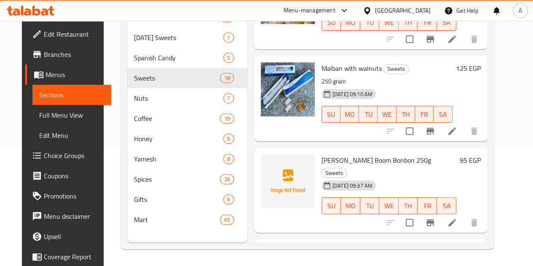
click at [261, 187] on div at bounding box center [288, 181] width 54 height 54
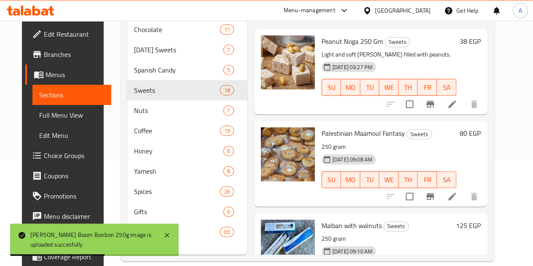
scroll to position [0, 0]
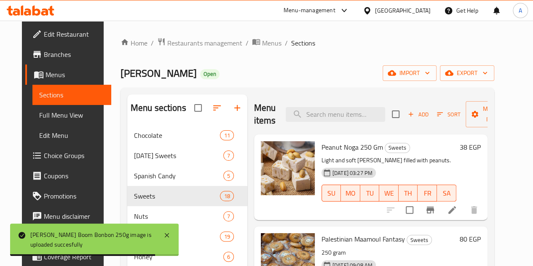
click at [407, 117] on span "Add" at bounding box center [418, 115] width 23 height 10
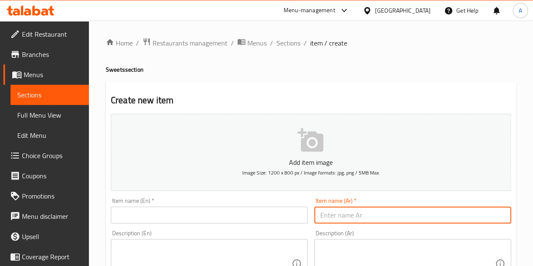
click at [366, 213] on input "text" at bounding box center [412, 215] width 197 height 17
paste input "بونبون روشن بيبنز ٢٥٠ جم"
type input "بونبون روشن بيبنز ٢٥٠ جم"
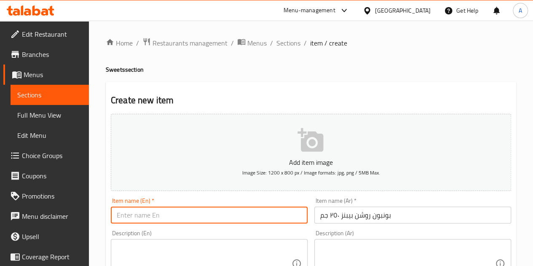
drag, startPoint x: 226, startPoint y: 217, endPoint x: 236, endPoint y: 188, distance: 30.5
click at [226, 217] on input "text" at bounding box center [209, 215] width 197 height 17
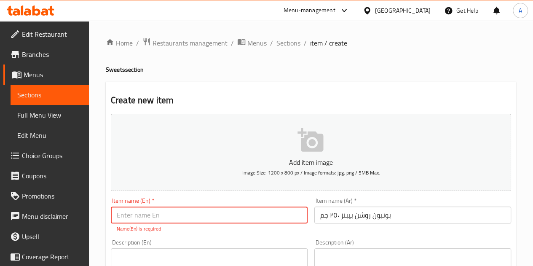
paste input "Bonbon [PERSON_NAME] 250 gm"
type input "Bonbon [PERSON_NAME] 250 gm"
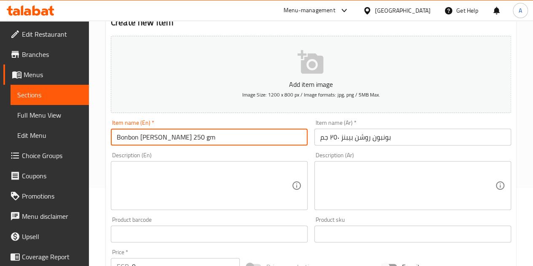
scroll to position [84, 0]
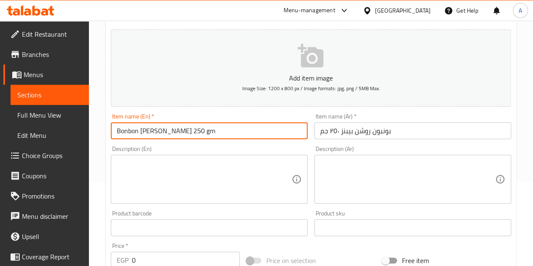
click at [201, 260] on input "0" at bounding box center [186, 260] width 108 height 17
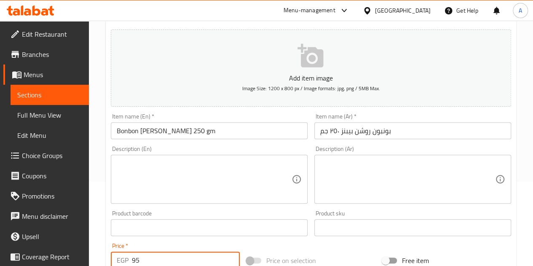
type input "95"
click at [198, 247] on div "Price   * EGP 95 Price *" at bounding box center [175, 256] width 129 height 26
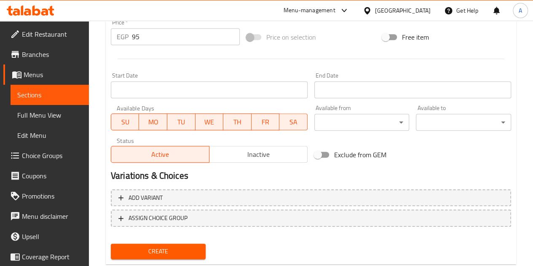
scroll to position [329, 0]
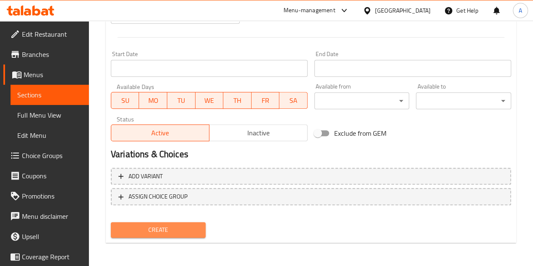
click at [182, 230] on span "Create" at bounding box center [159, 230] width 82 height 11
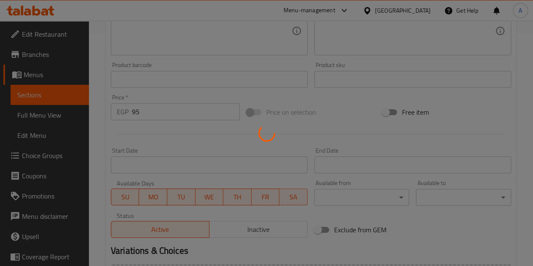
scroll to position [0, 0]
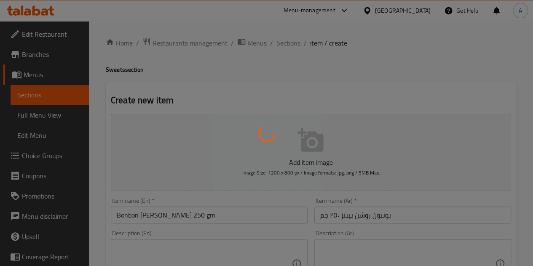
type input "0"
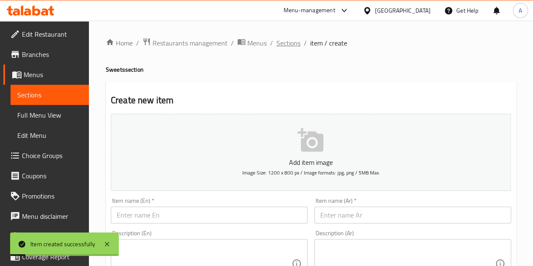
click at [290, 48] on span "Sections" at bounding box center [289, 43] width 24 height 10
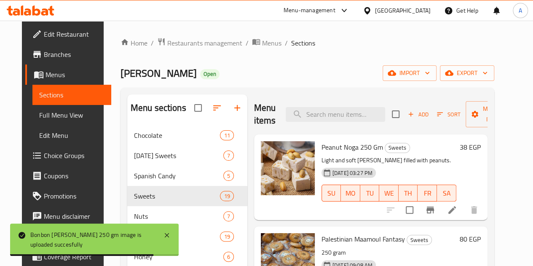
click at [407, 110] on span "Add" at bounding box center [418, 115] width 23 height 10
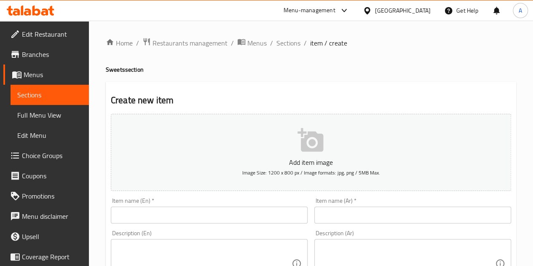
click at [345, 217] on input "text" at bounding box center [412, 215] width 197 height 17
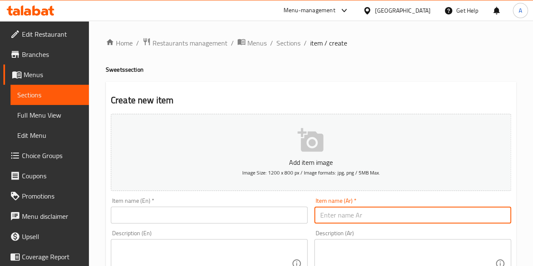
paste input "بونبون روشن ملكي سبلاش ٢٥٠ جرام"
type input "بونبون روشن ملكي سبلاش ٢٥٠ جرام"
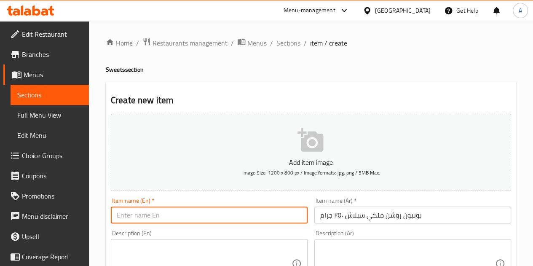
click at [260, 217] on input "text" at bounding box center [209, 215] width 197 height 17
paste input "Royal Splash Bonbon Roshen 250g"
type input "Royal Splash Bonbon Roshen 250g"
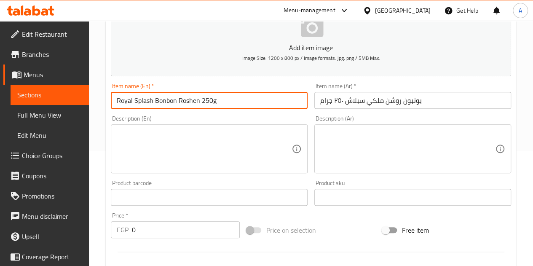
scroll to position [126, 0]
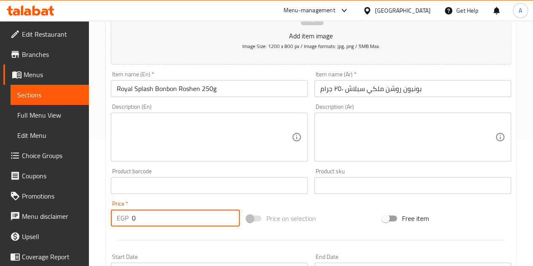
click at [182, 212] on input "0" at bounding box center [186, 217] width 108 height 17
type input "95"
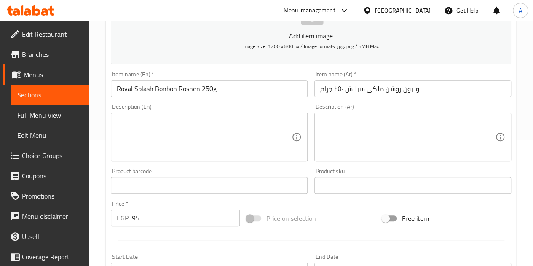
click at [188, 231] on div at bounding box center [310, 240] width 407 height 21
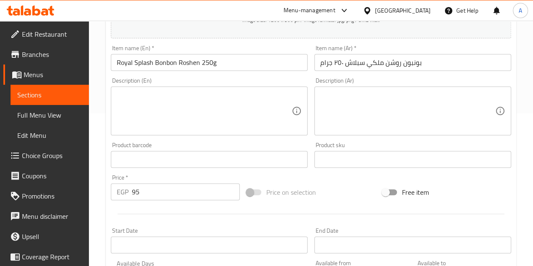
scroll to position [295, 0]
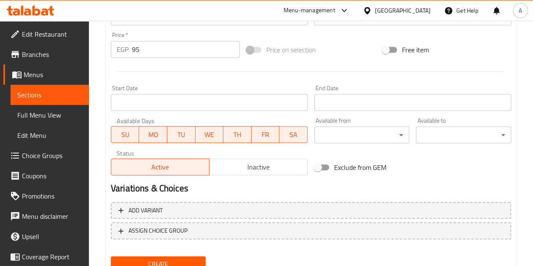
click at [189, 258] on button "Create" at bounding box center [158, 264] width 95 height 16
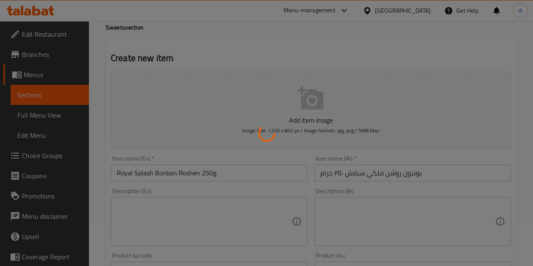
type input "0"
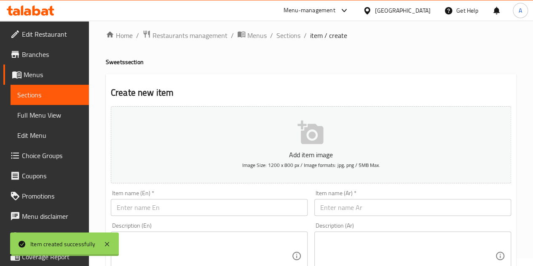
scroll to position [0, 0]
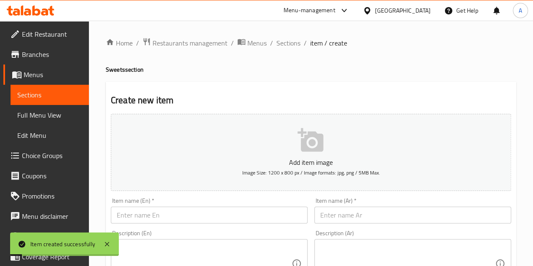
drag, startPoint x: 285, startPoint y: 42, endPoint x: 280, endPoint y: 5, distance: 37.4
click at [285, 42] on span "Sections" at bounding box center [289, 43] width 24 height 10
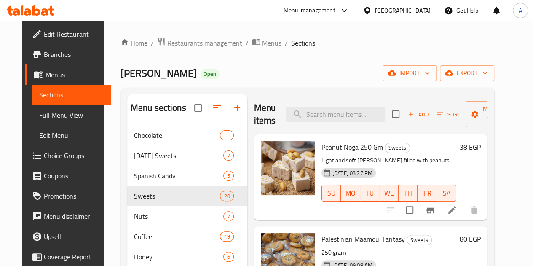
click at [407, 119] on span "Add" at bounding box center [418, 115] width 23 height 10
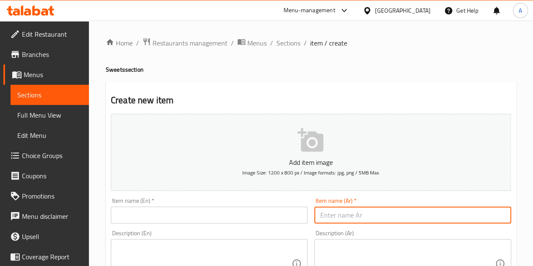
click at [382, 213] on input "text" at bounding box center [412, 215] width 197 height 17
paste input "بونبون روشن مينتكس ٢٥٠ جرام"
type input "بونبون روشن مينتكس ٢٥٠ جرام"
click at [202, 219] on input "text" at bounding box center [209, 215] width 197 height 17
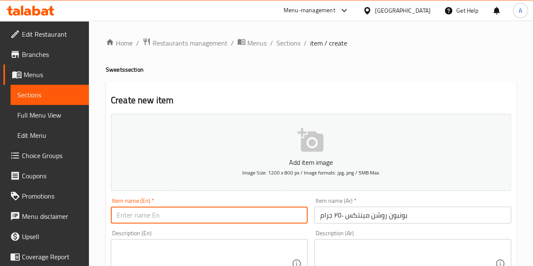
paste input "Roshen Mintex Bonbon 250g"
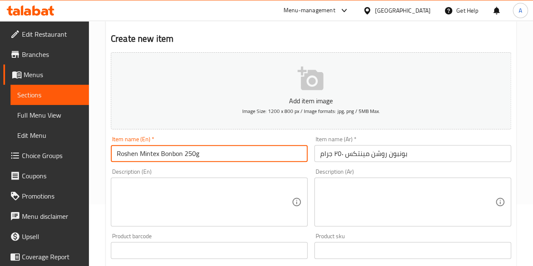
scroll to position [84, 0]
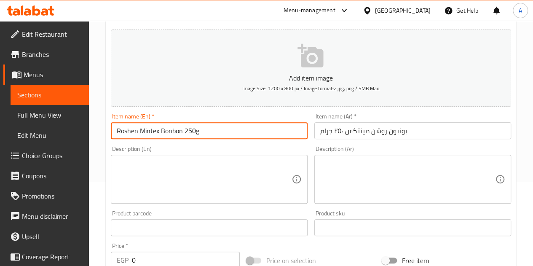
type input "Roshen Mintex Bonbon 250g"
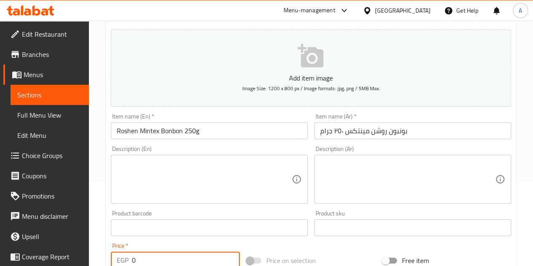
click at [186, 252] on input "0" at bounding box center [186, 260] width 108 height 17
type input "95"
click at [185, 242] on div "Price   * EGP 95 Price *" at bounding box center [175, 255] width 136 height 32
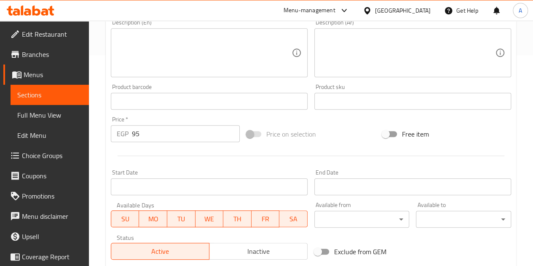
scroll to position [329, 0]
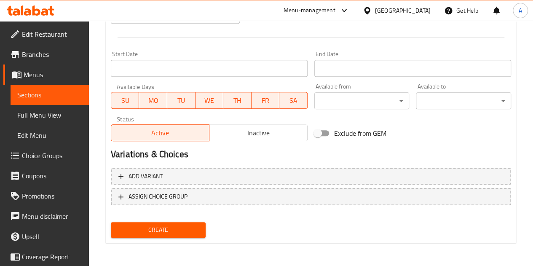
click at [165, 231] on span "Create" at bounding box center [159, 230] width 82 height 11
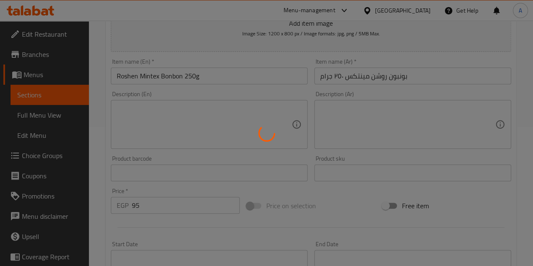
type input "0"
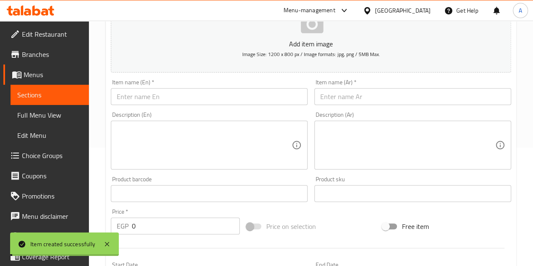
scroll to position [0, 0]
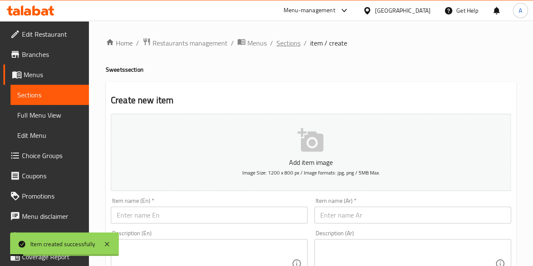
click at [293, 46] on span "Sections" at bounding box center [289, 43] width 24 height 10
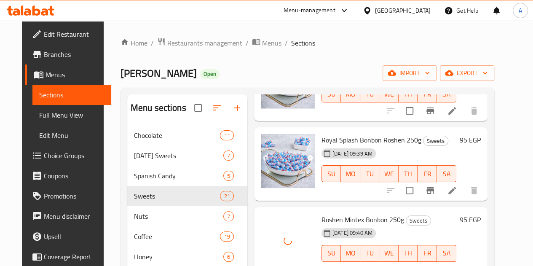
scroll to position [506, 0]
